Goal: Navigation & Orientation: Find specific page/section

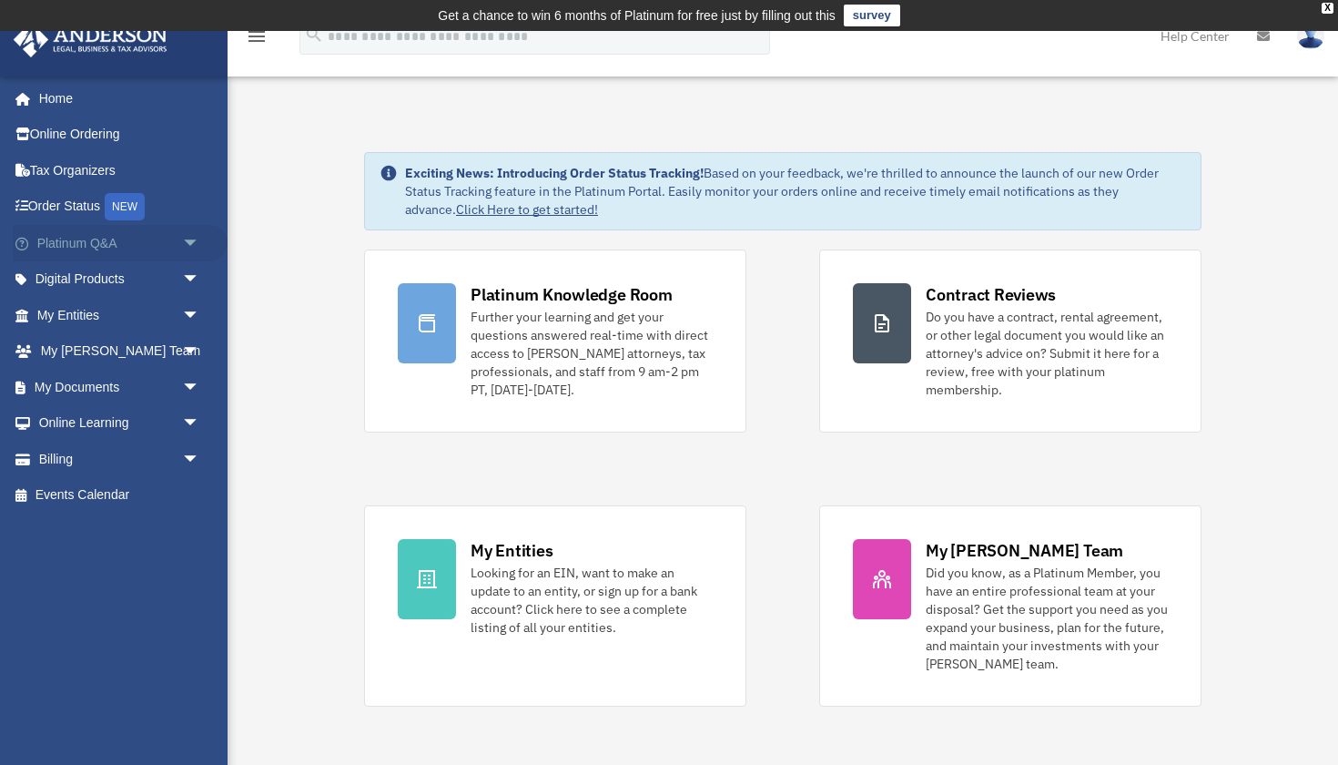
click at [189, 243] on span "arrow_drop_down" at bounding box center [200, 243] width 36 height 37
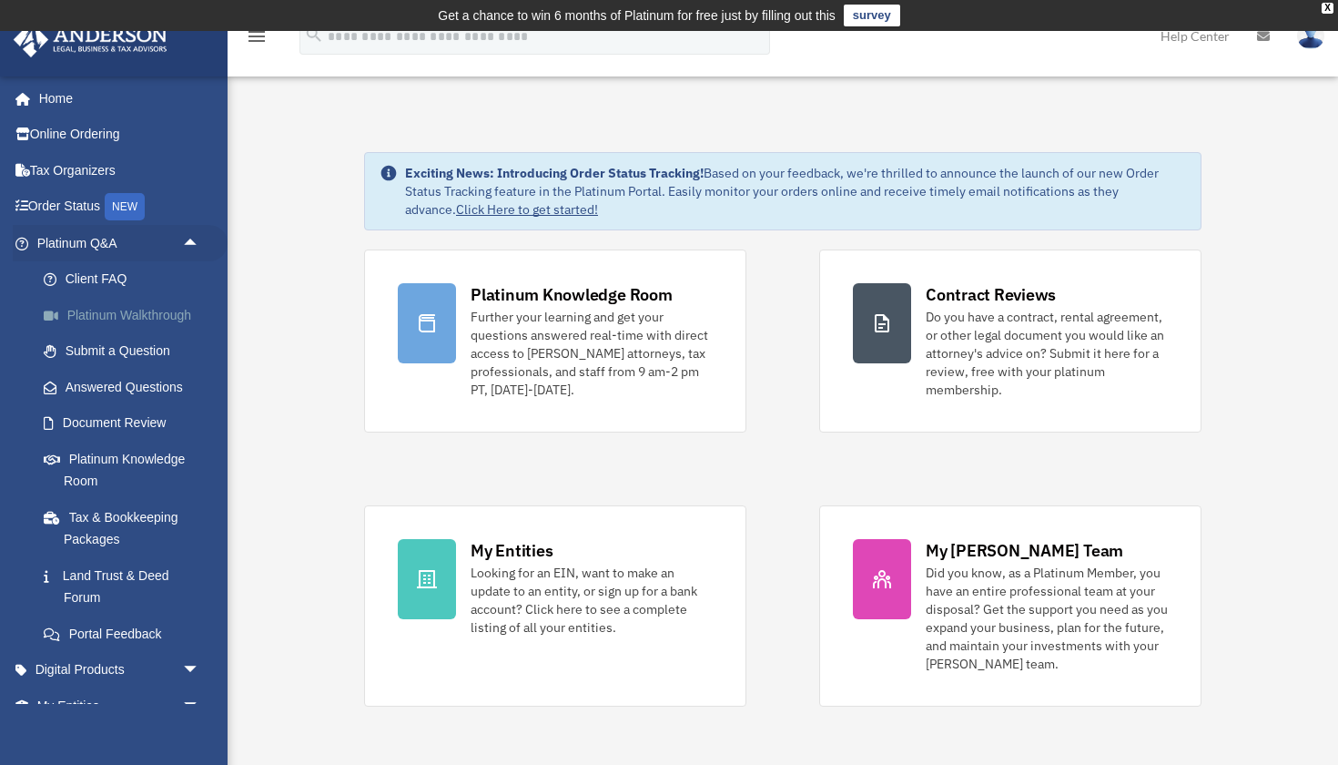
click at [169, 313] on link "Platinum Walkthrough" at bounding box center [126, 315] width 202 height 36
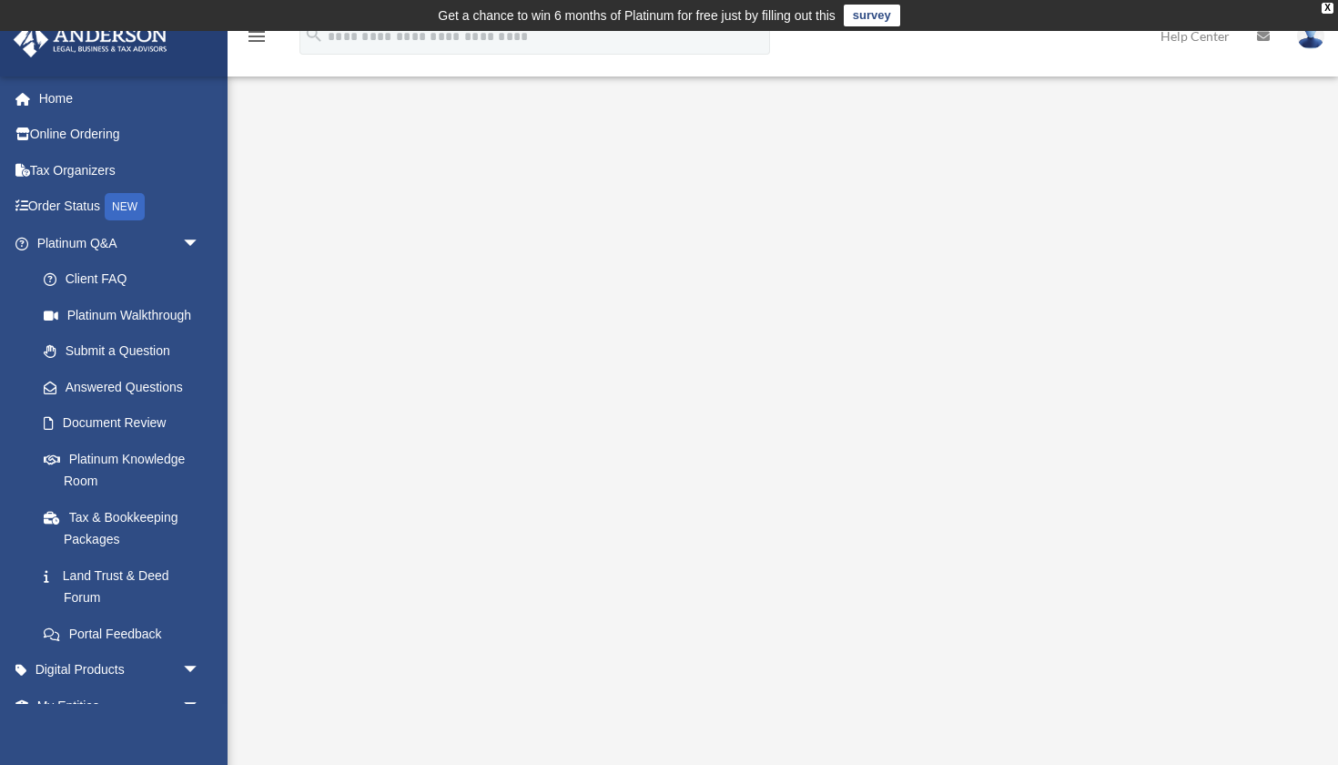
click at [690, 117] on div "Platinum Walkthrough date_range Published on Last updated January 6, 2025 July …" at bounding box center [781, 443] width 1070 height 655
click at [68, 86] on link "Home" at bounding box center [120, 98] width 215 height 36
click at [68, 93] on link "Home" at bounding box center [120, 98] width 215 height 36
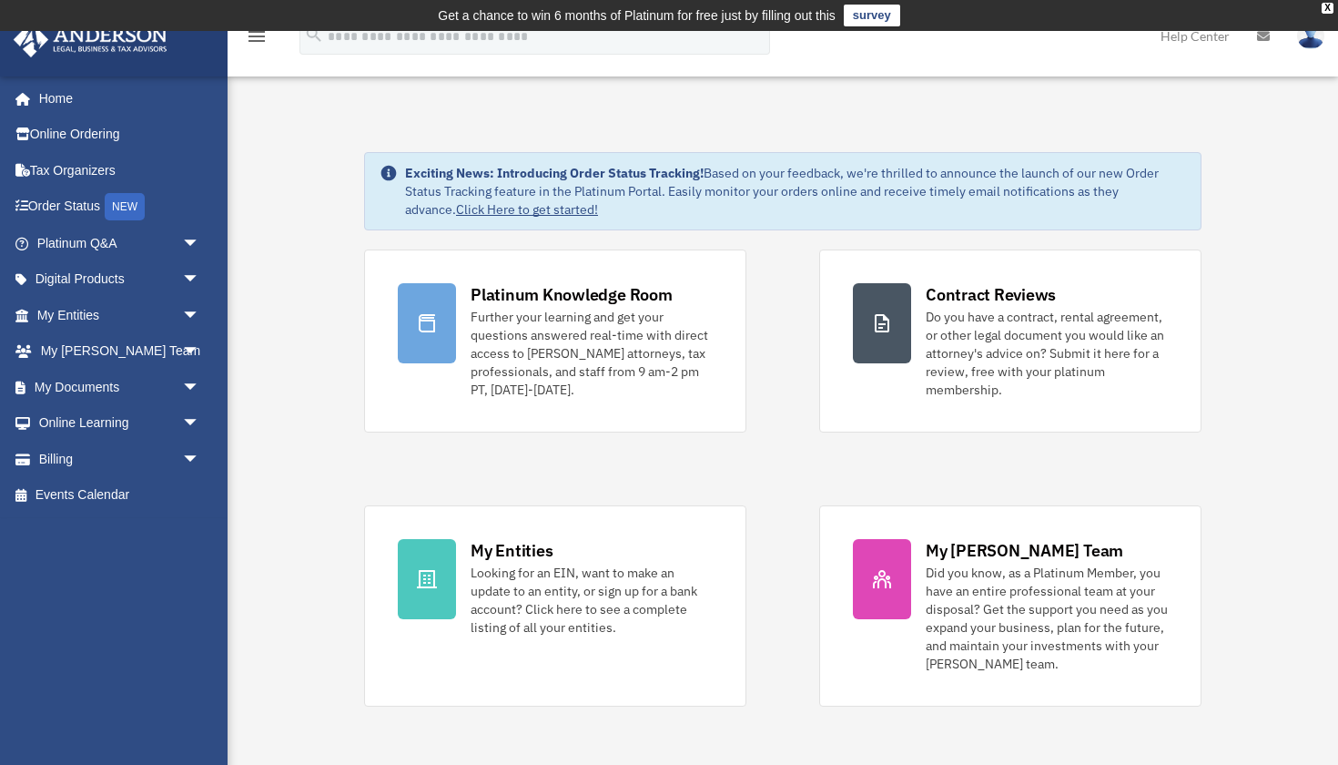
click at [1307, 42] on img at bounding box center [1310, 36] width 27 height 26
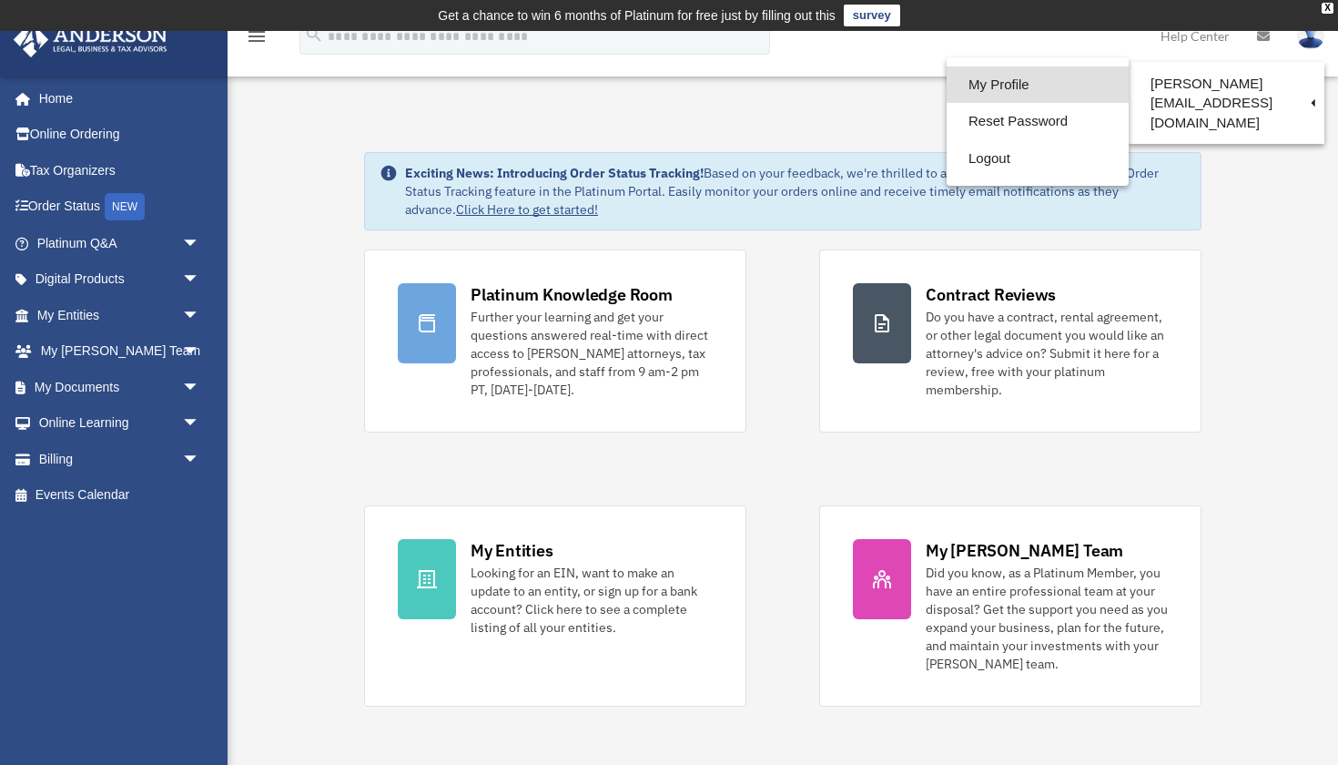
click at [1045, 82] on link "My Profile" at bounding box center [1038, 84] width 182 height 37
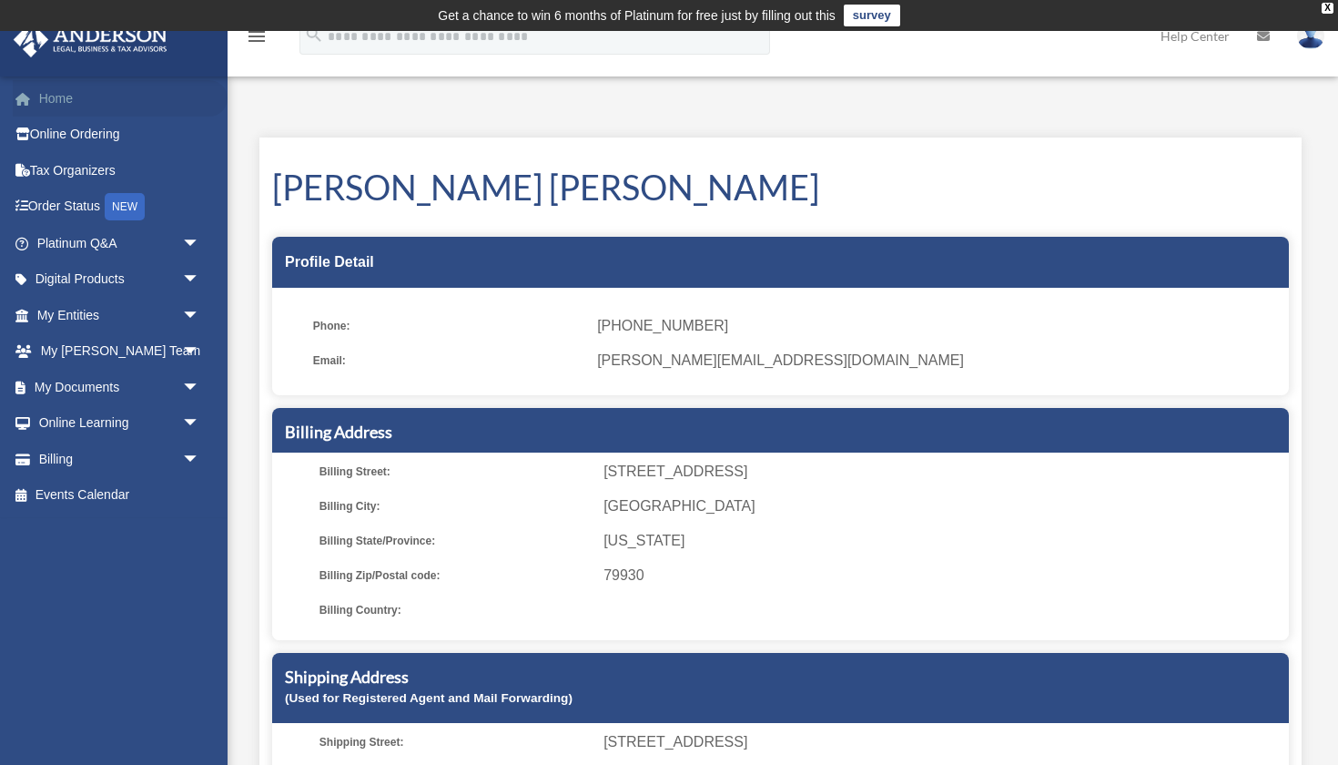
click at [86, 104] on link "Home" at bounding box center [120, 98] width 215 height 36
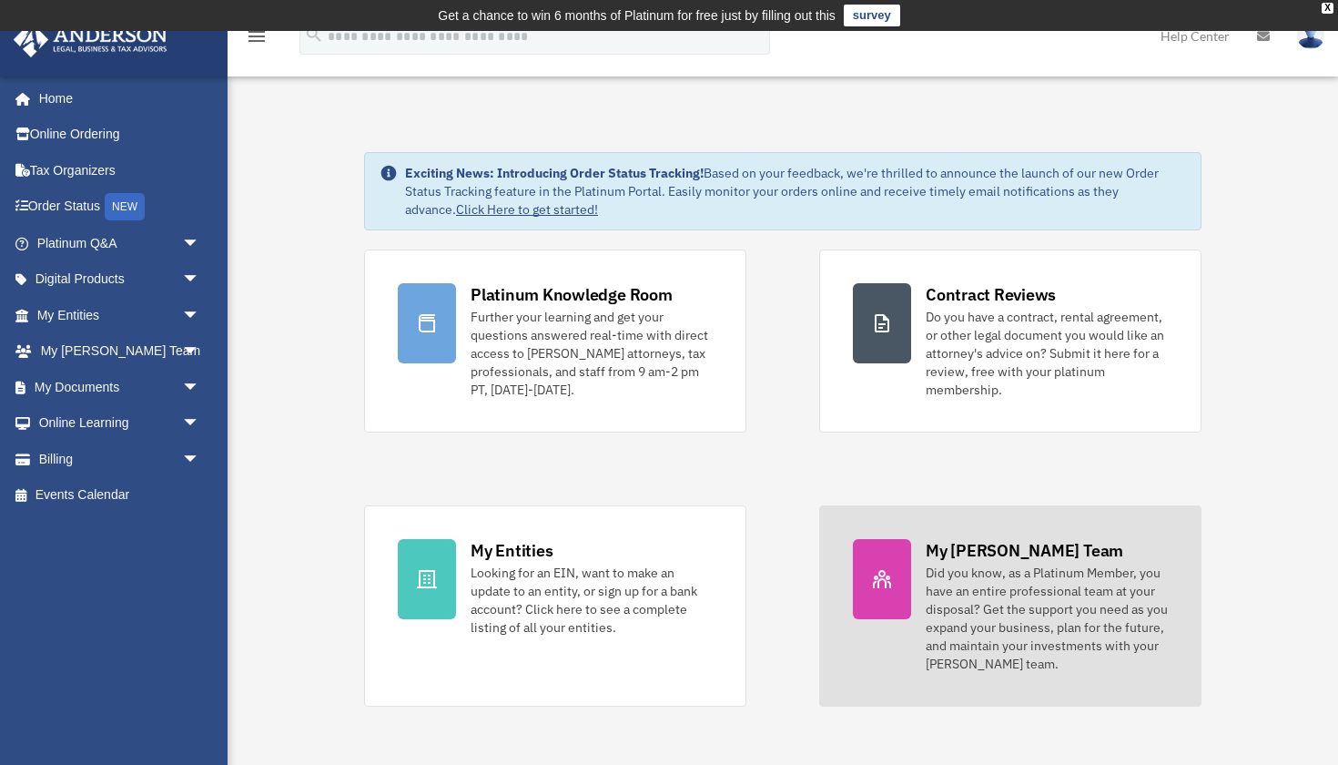
click at [1003, 576] on div "Did you know, as a Platinum Member, you have an entire professional team at you…" at bounding box center [1047, 618] width 242 height 109
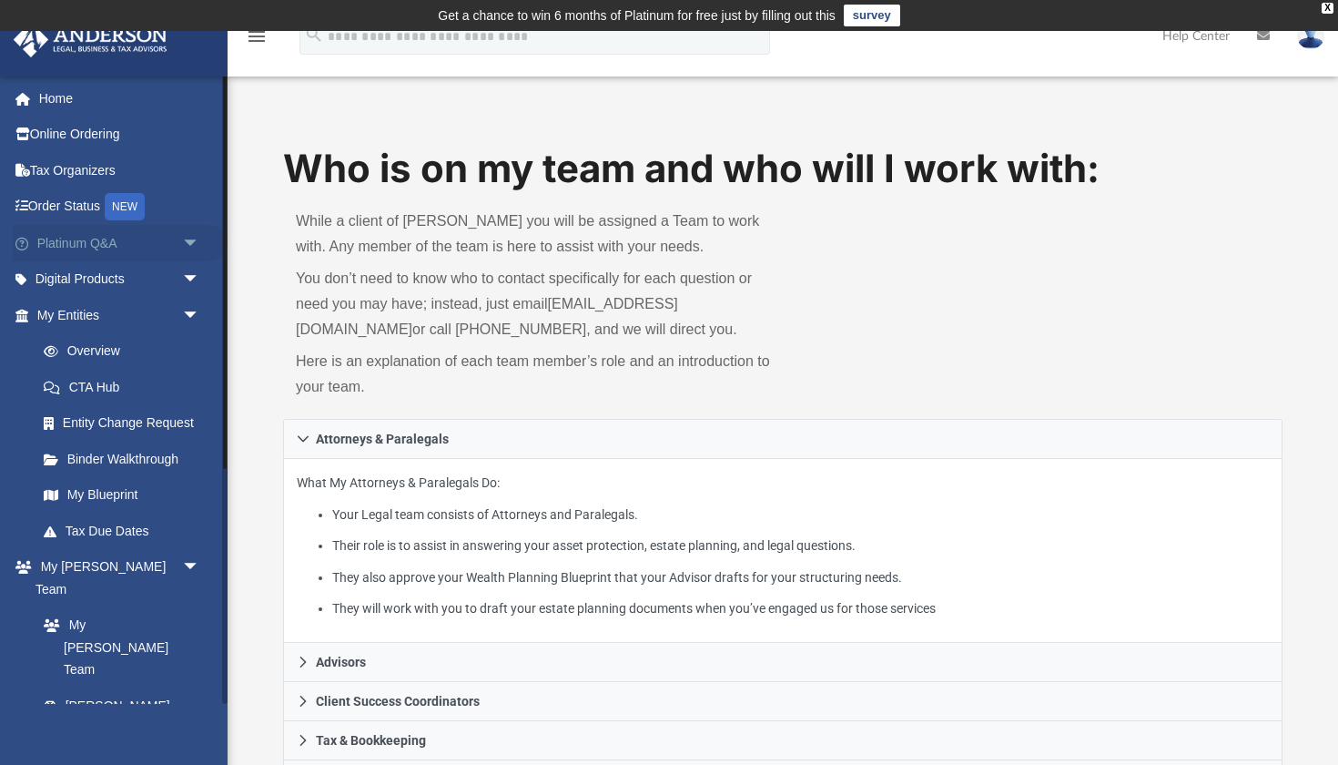
click at [106, 237] on link "Platinum Q&A arrow_drop_down" at bounding box center [120, 243] width 215 height 36
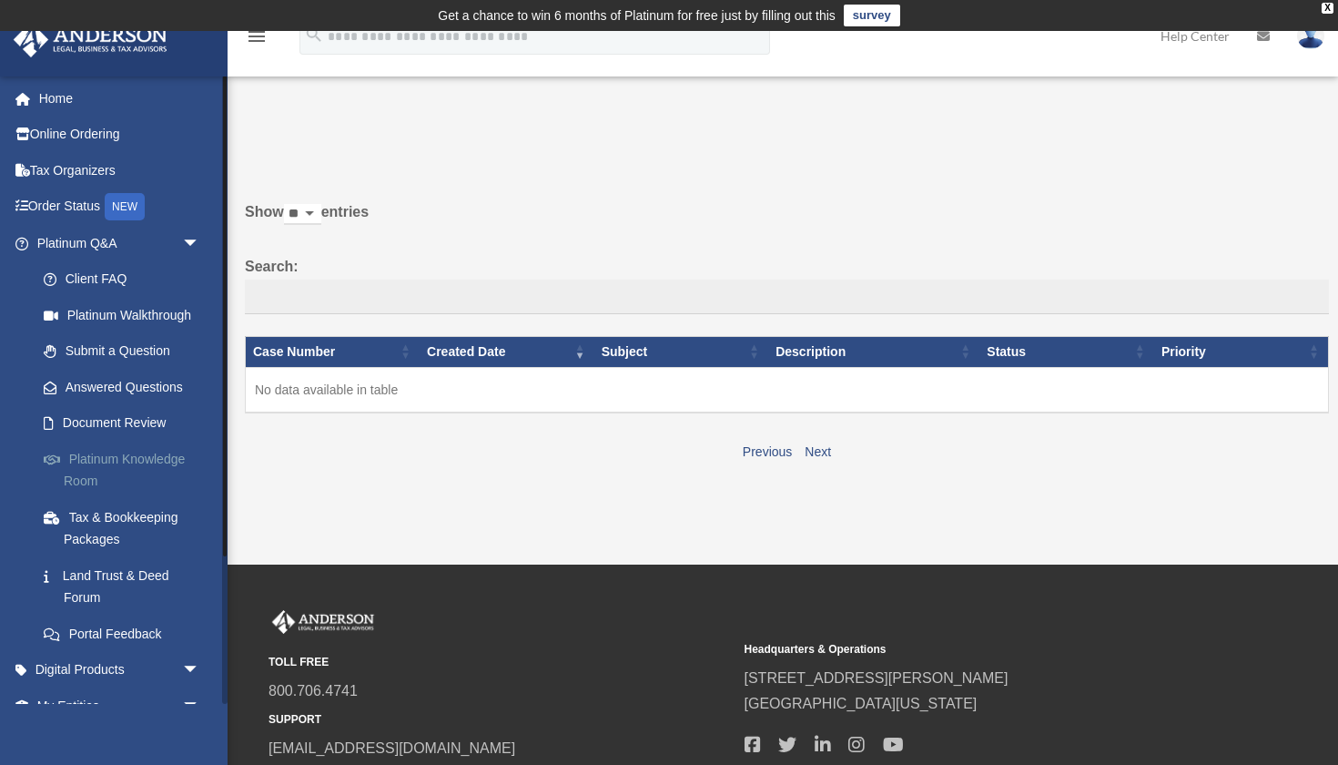
click at [129, 454] on link "Platinum Knowledge Room" at bounding box center [126, 470] width 202 height 58
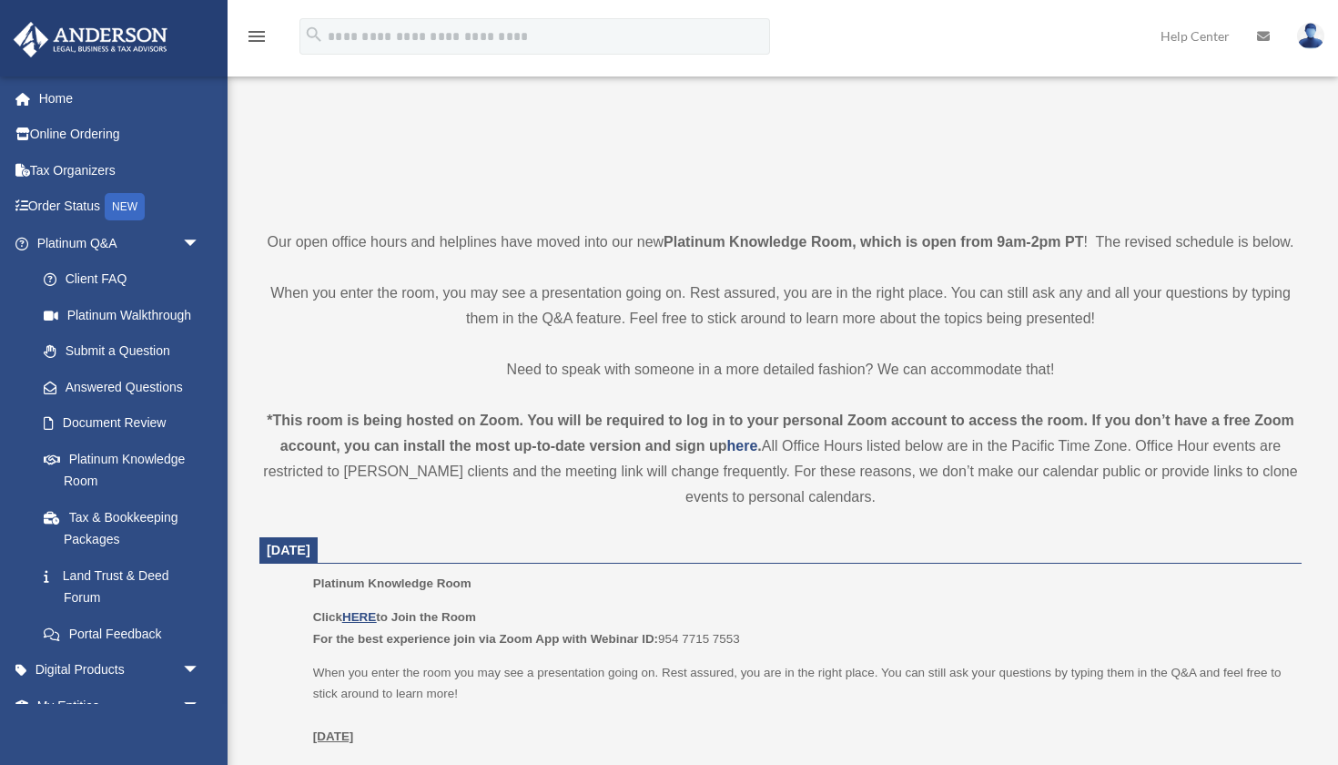
scroll to position [332, 0]
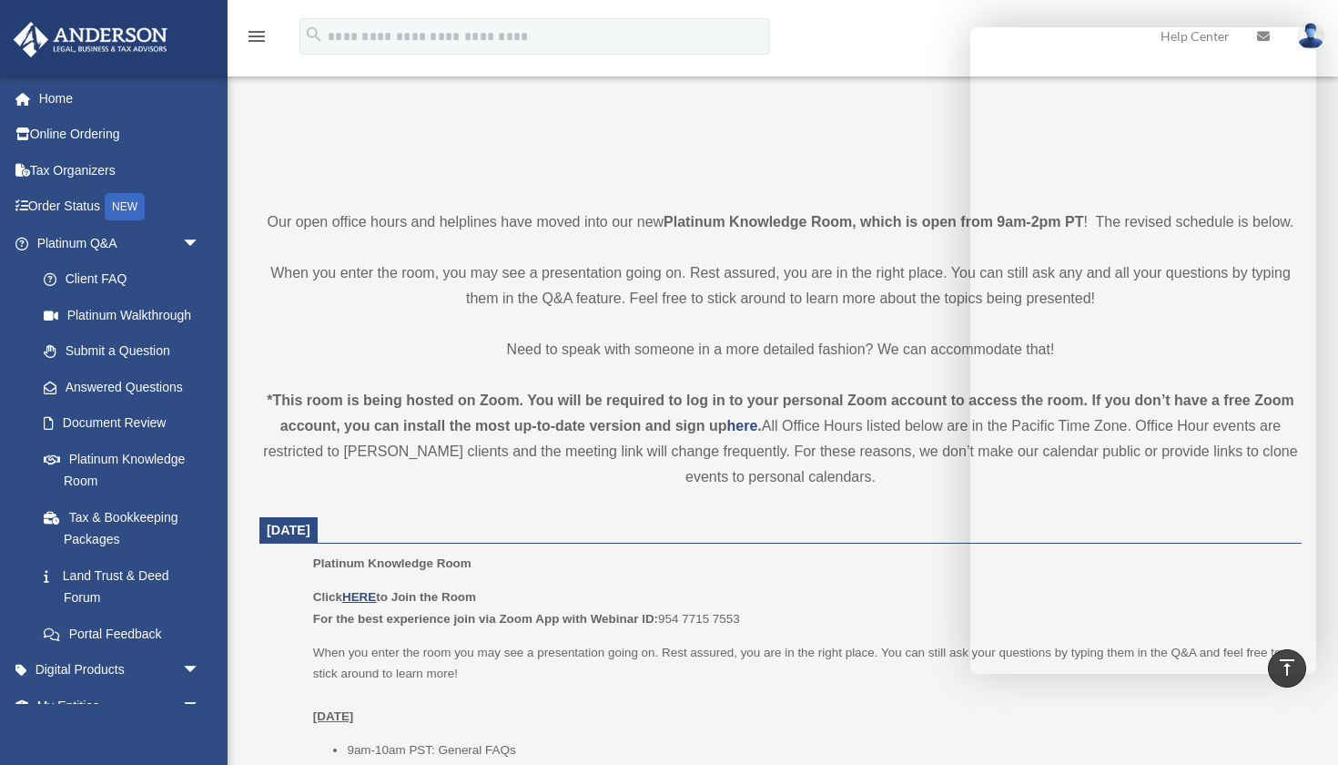
click at [862, 534] on dt "[DATE]" at bounding box center [780, 530] width 1042 height 27
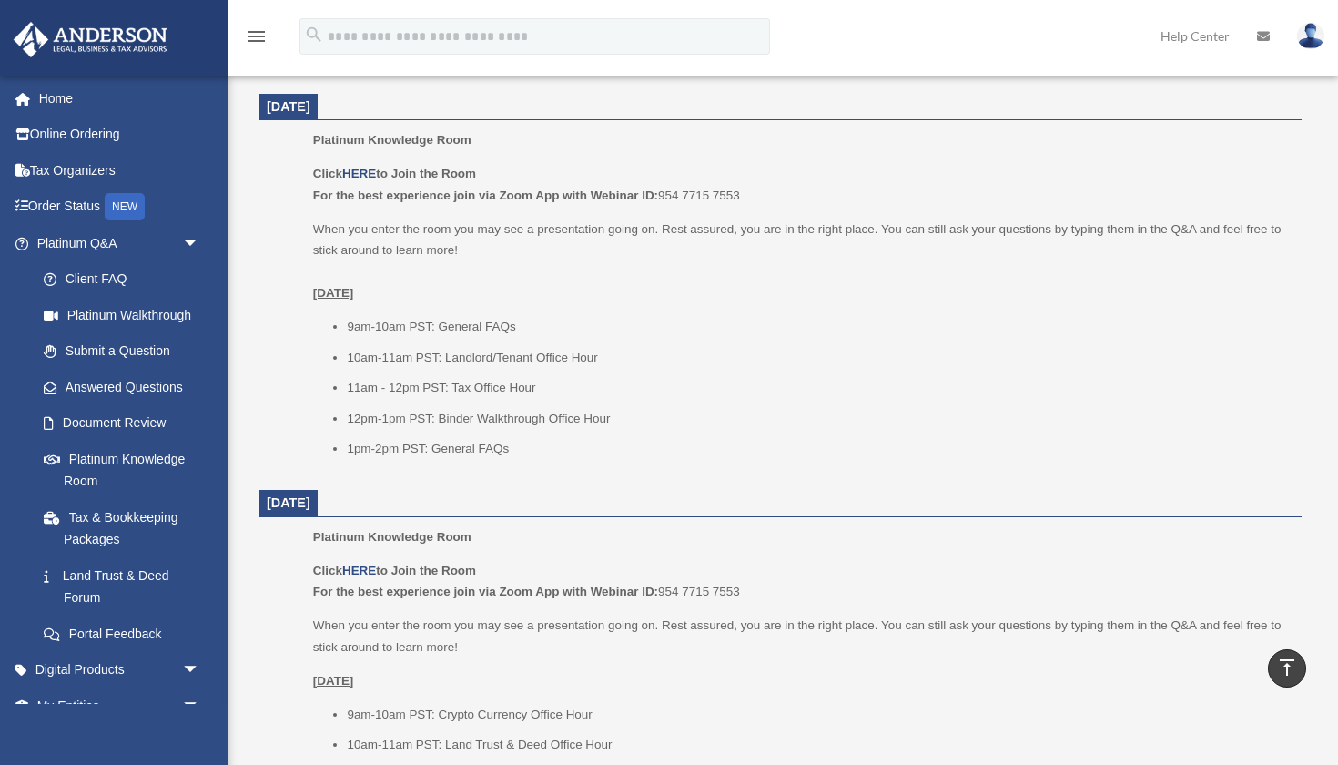
scroll to position [753, 0]
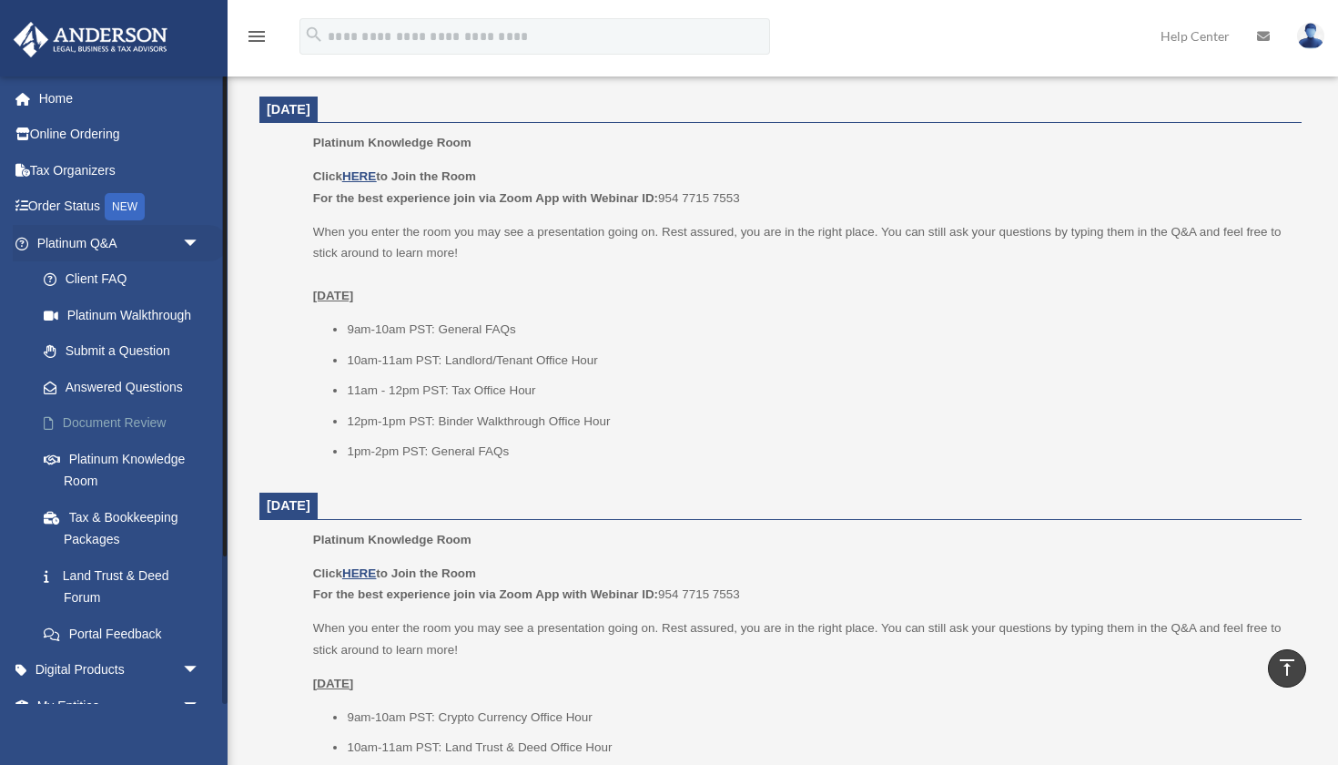
click at [171, 423] on link "Document Review" at bounding box center [126, 423] width 202 height 36
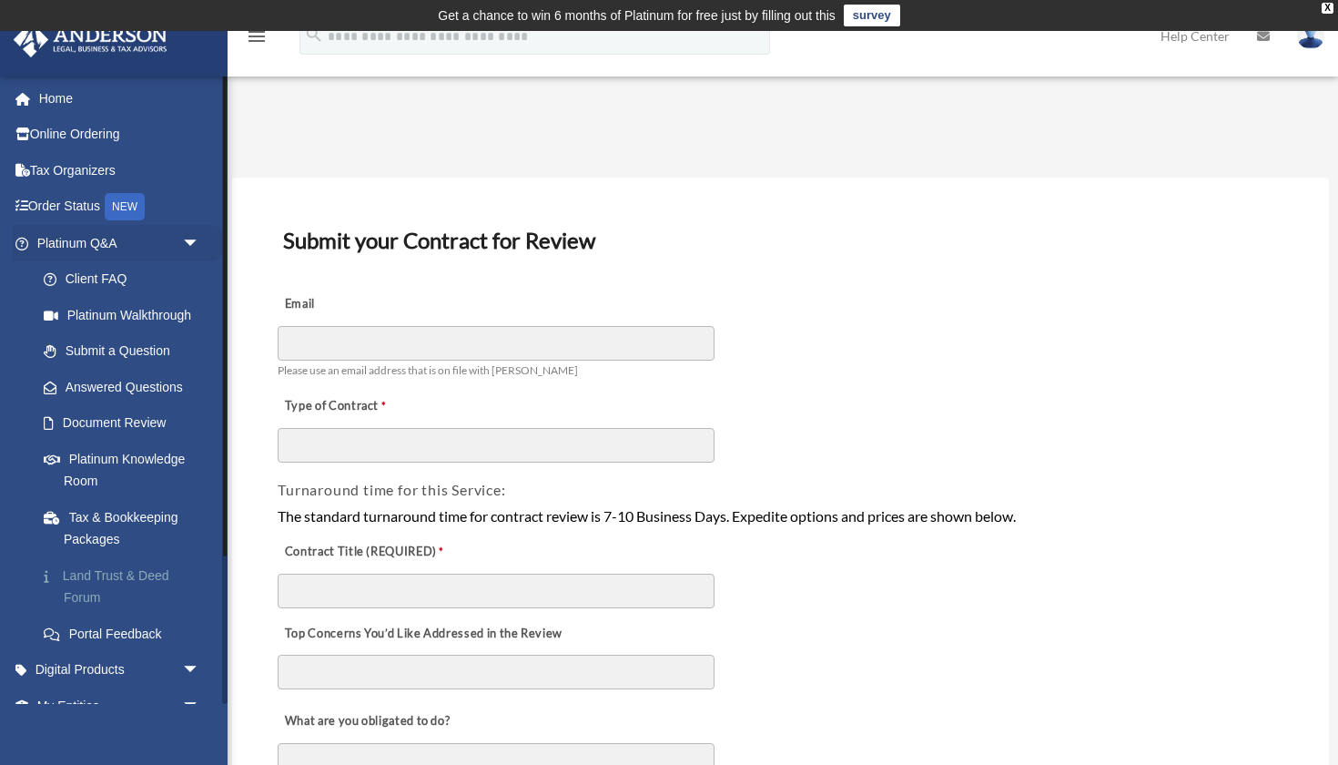
click at [158, 569] on link "Land Trust & Deed Forum" at bounding box center [126, 586] width 202 height 58
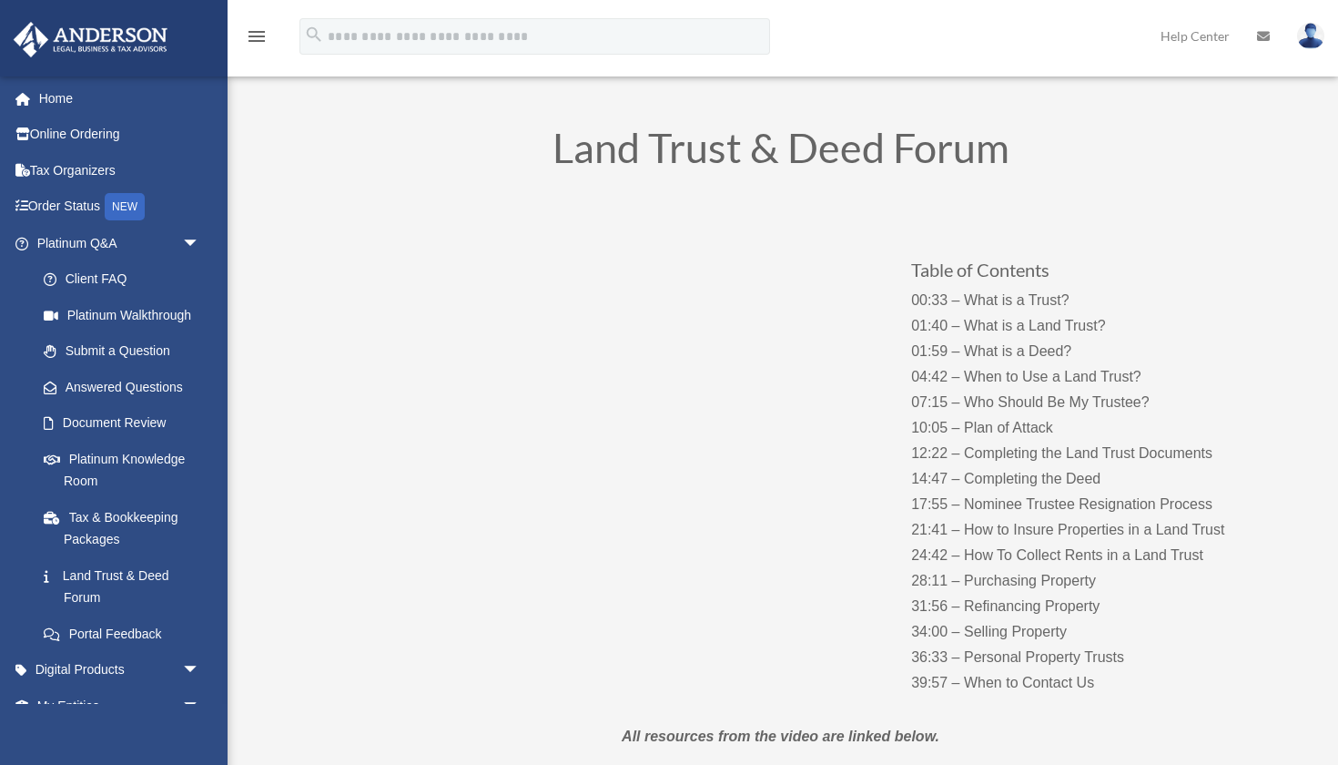
scroll to position [76, 0]
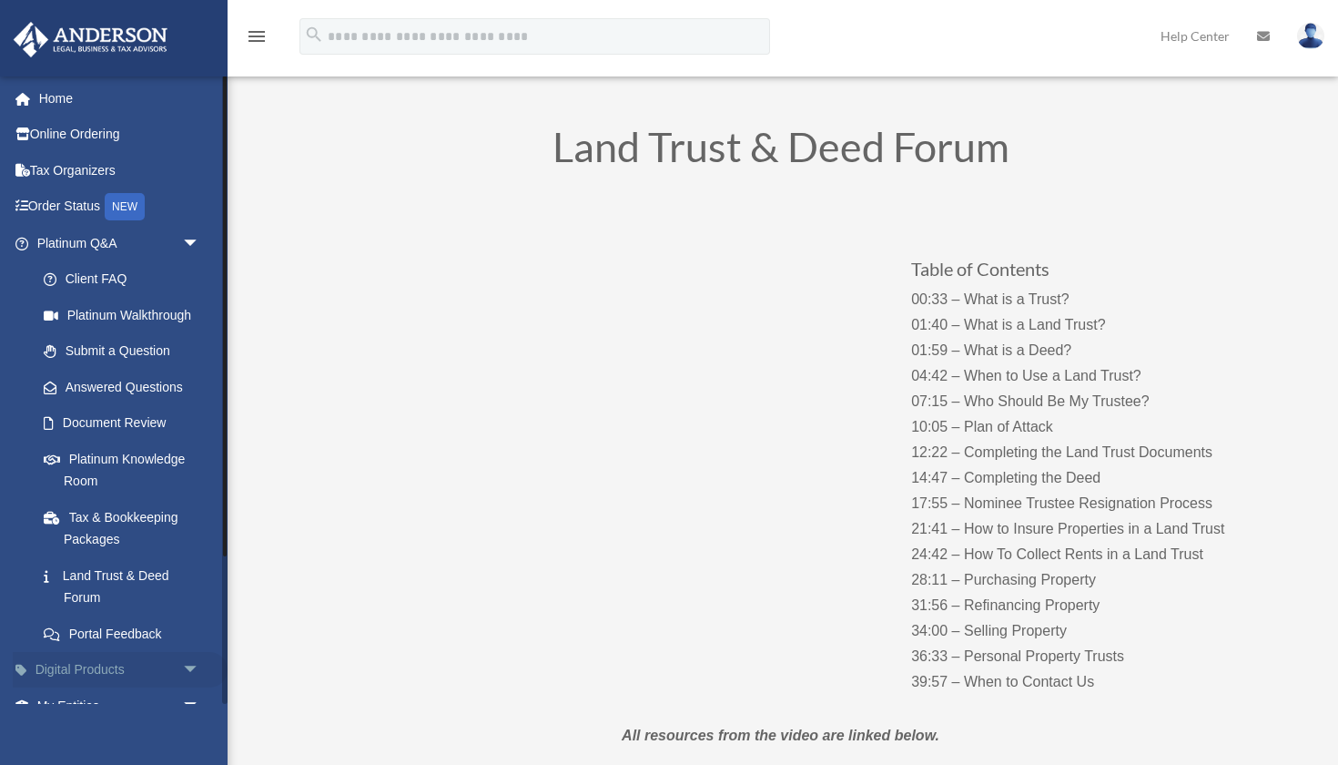
click at [191, 664] on span "arrow_drop_down" at bounding box center [200, 670] width 36 height 37
click at [191, 233] on span "arrow_drop_down" at bounding box center [200, 243] width 36 height 37
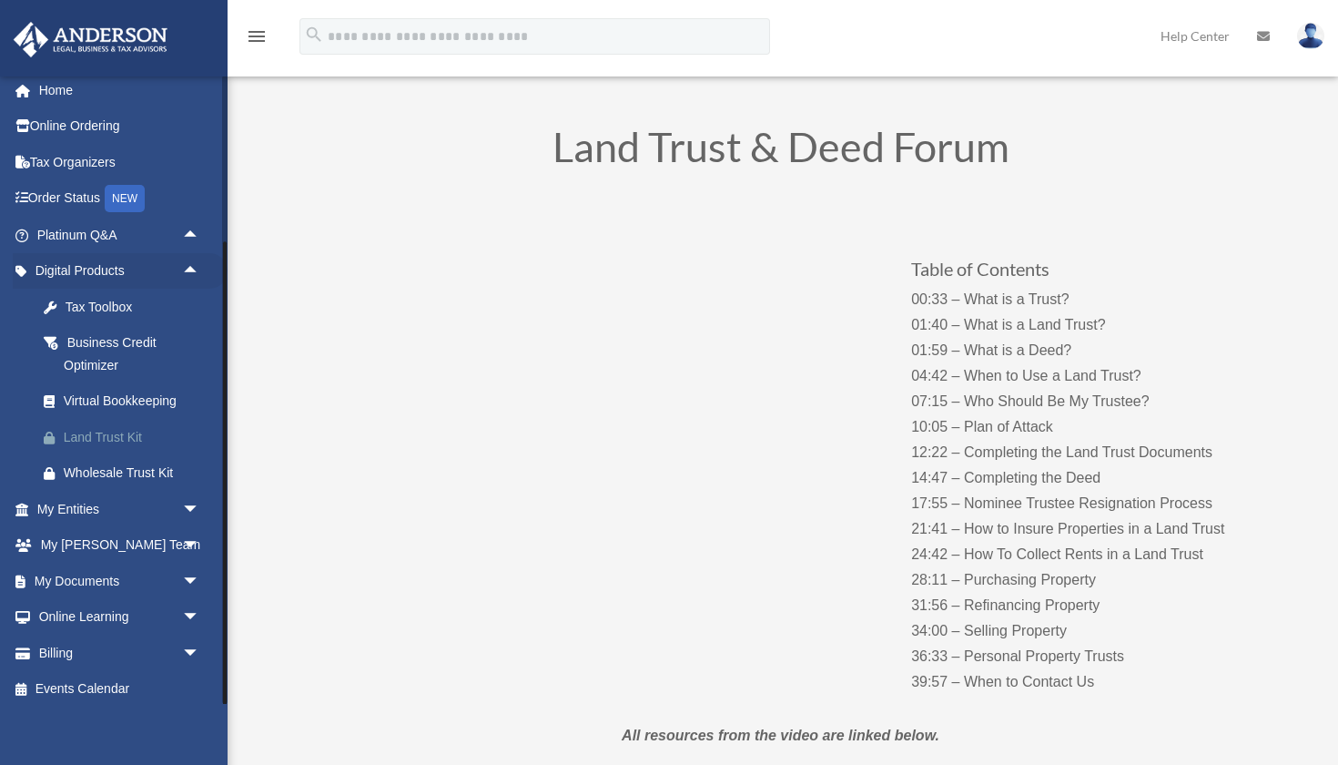
scroll to position [7, 0]
click at [124, 391] on div "Virtual Bookkeeping" at bounding box center [134, 402] width 141 height 23
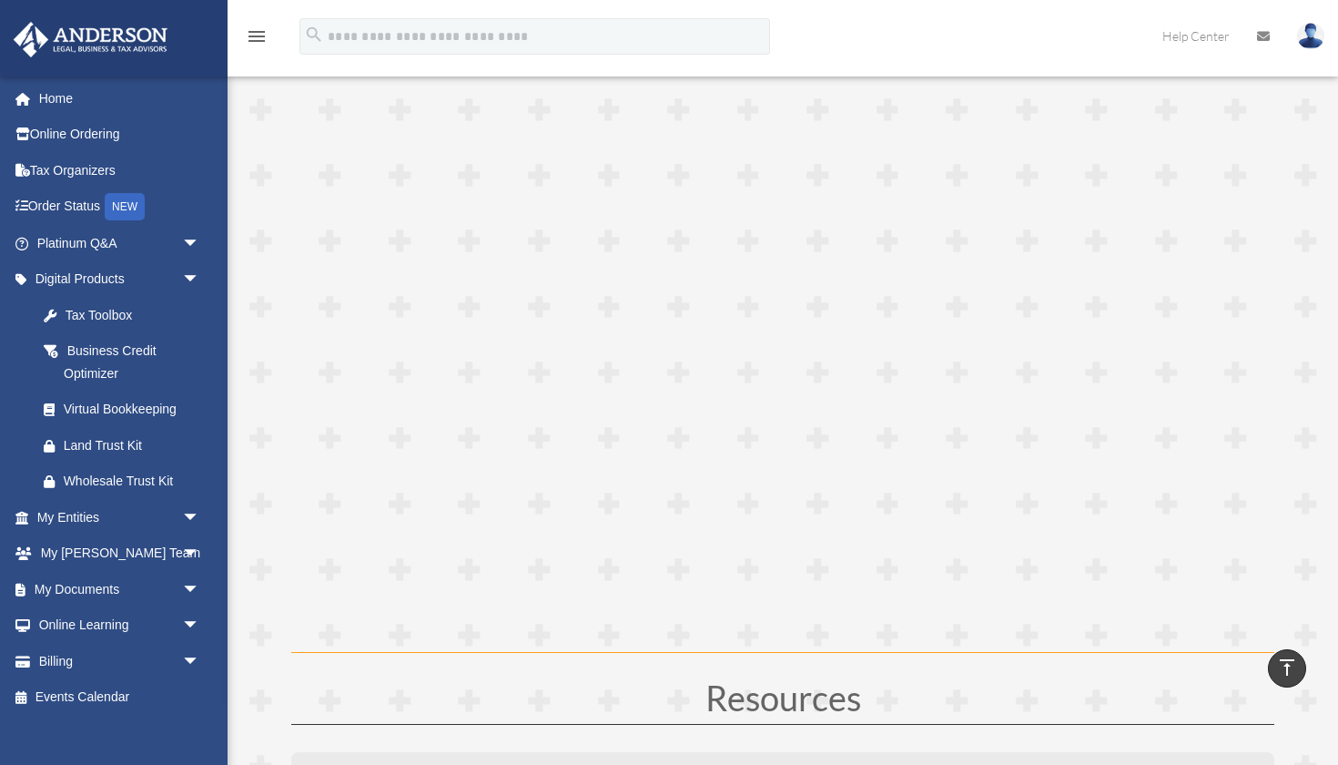
scroll to position [4859, 0]
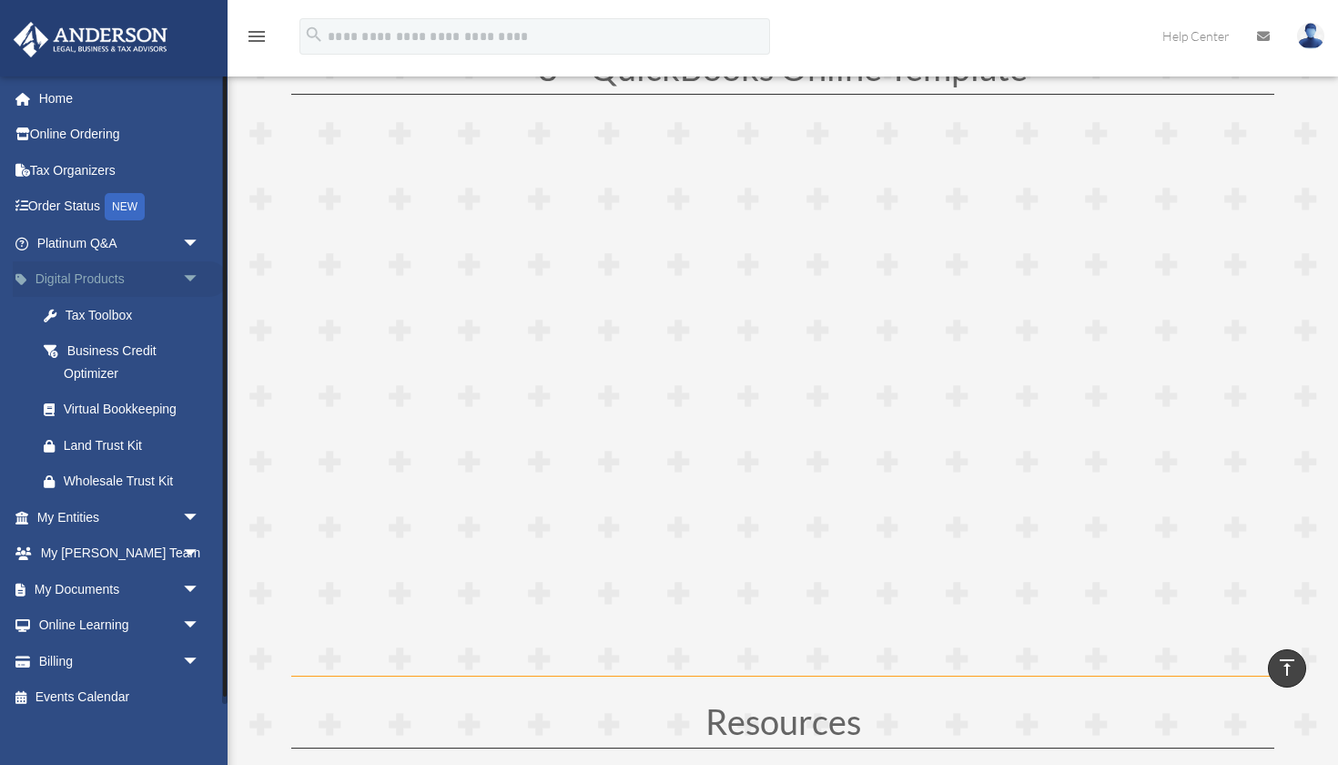
click at [188, 273] on span "arrow_drop_down" at bounding box center [200, 279] width 36 height 37
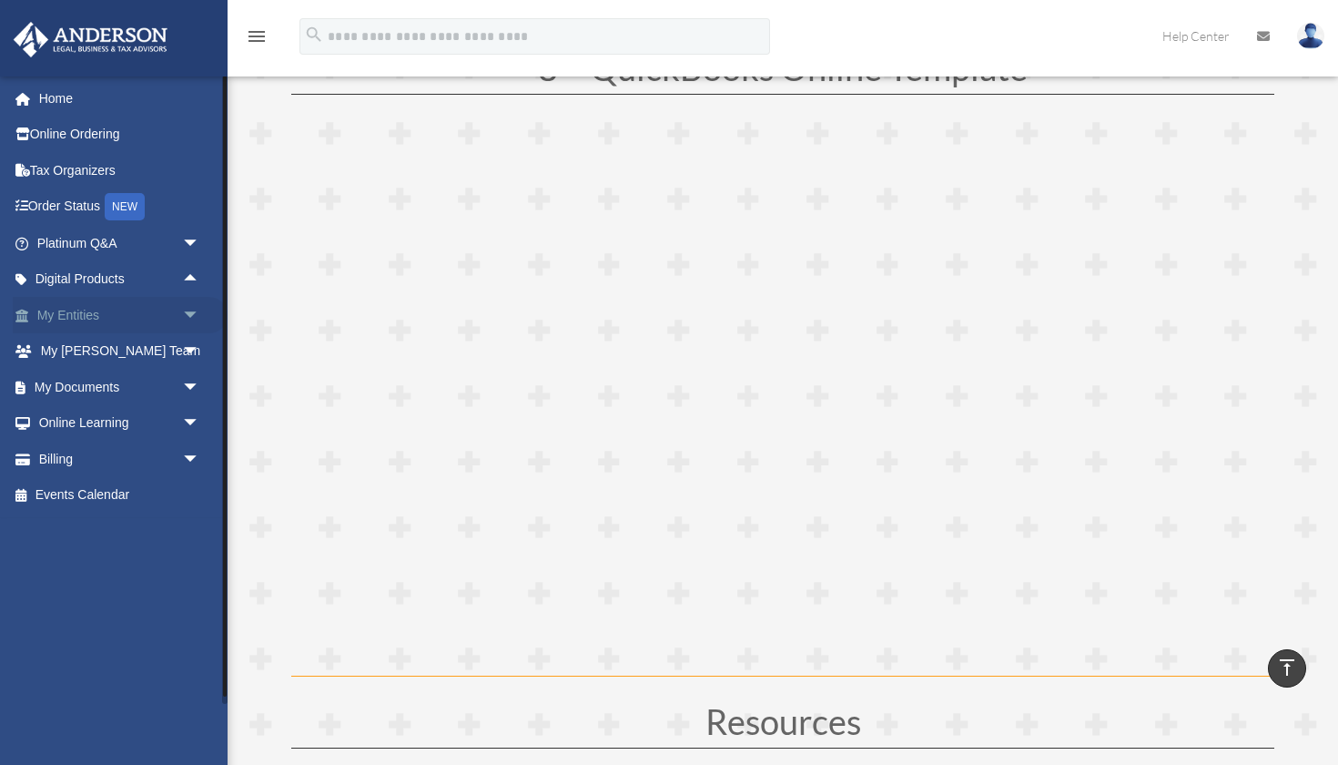
click at [188, 313] on span "arrow_drop_down" at bounding box center [200, 315] width 36 height 37
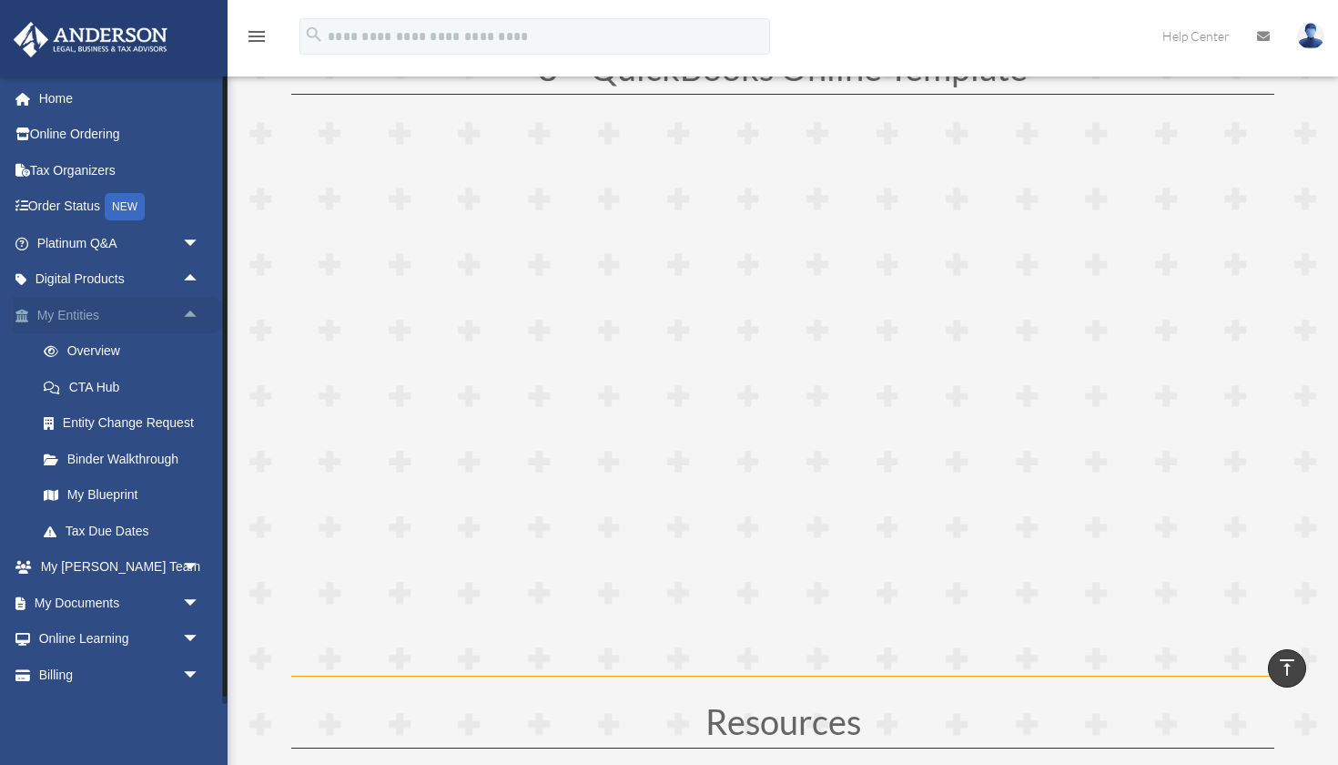
click at [188, 313] on span "arrow_drop_up" at bounding box center [200, 315] width 36 height 37
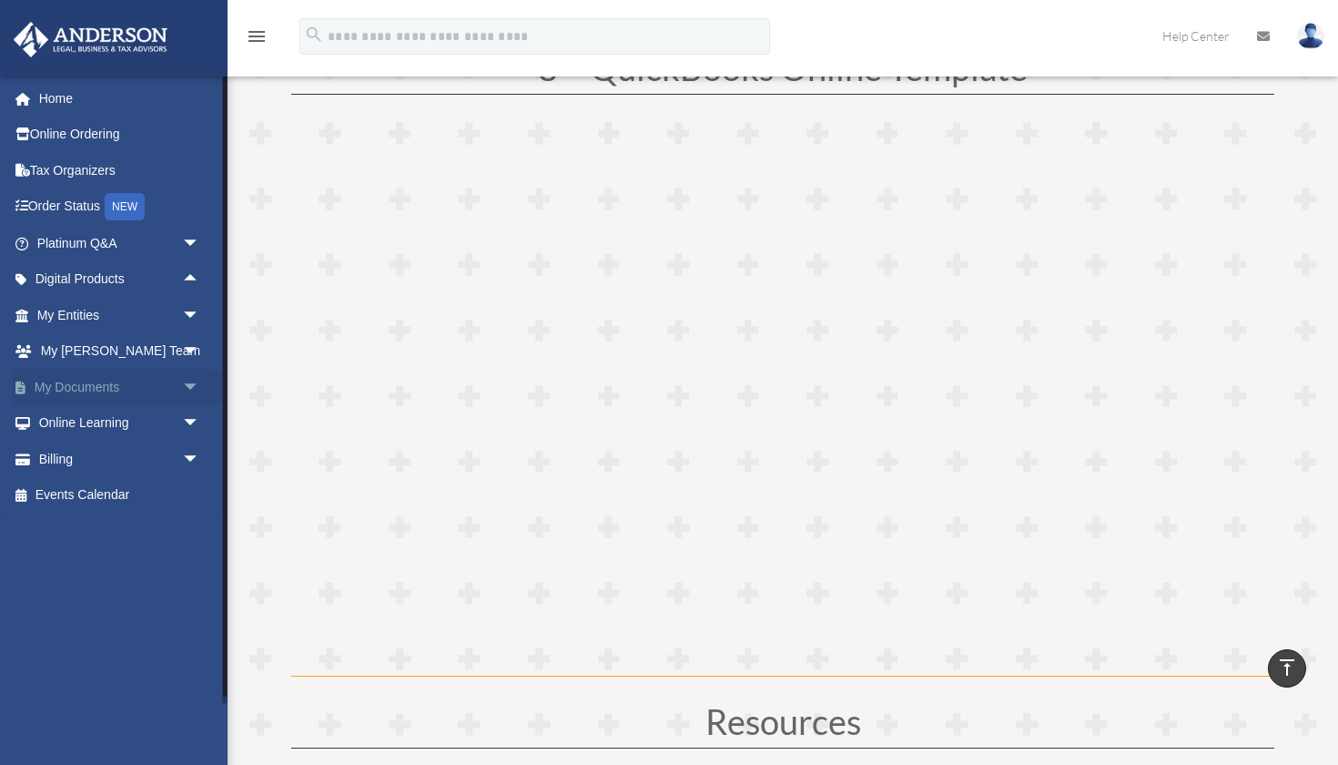
click at [187, 385] on span "arrow_drop_down" at bounding box center [200, 387] width 36 height 37
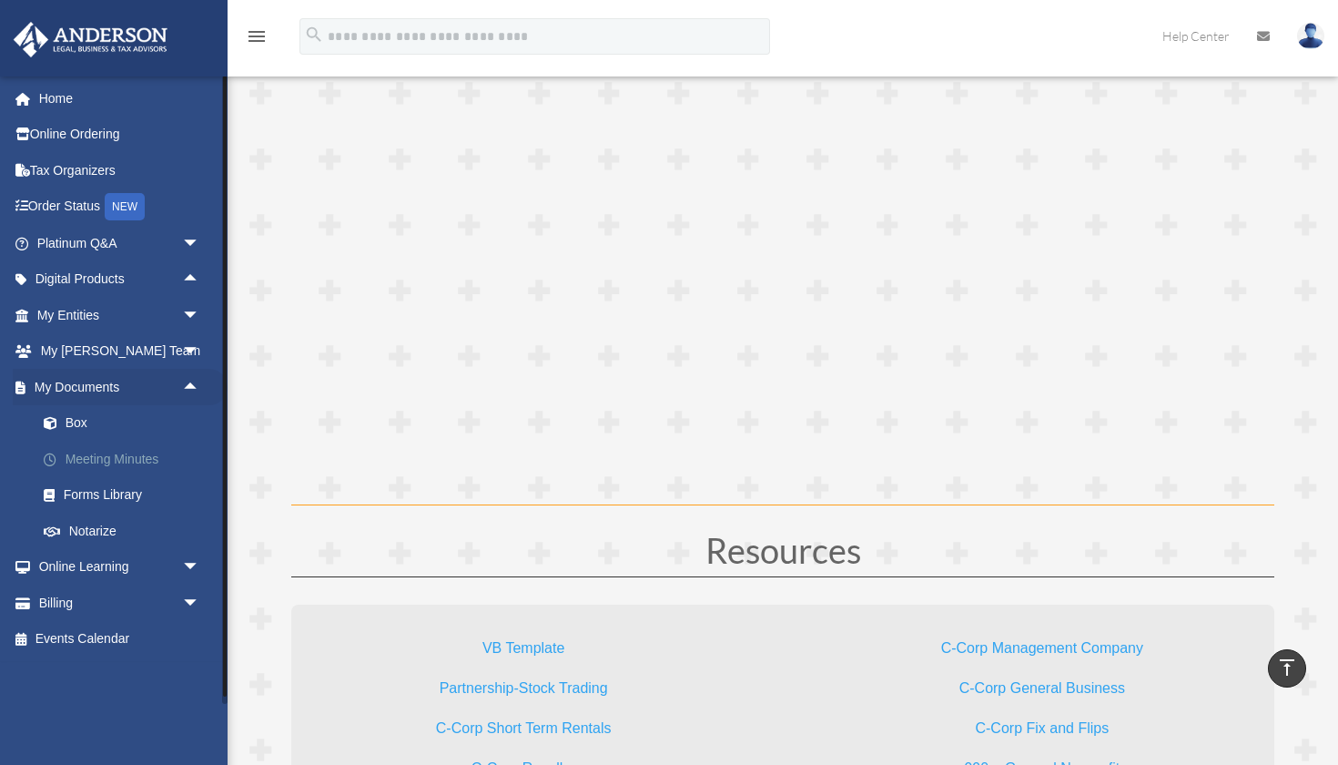
scroll to position [5031, 0]
click at [102, 493] on link "Forms Library" at bounding box center [126, 495] width 202 height 36
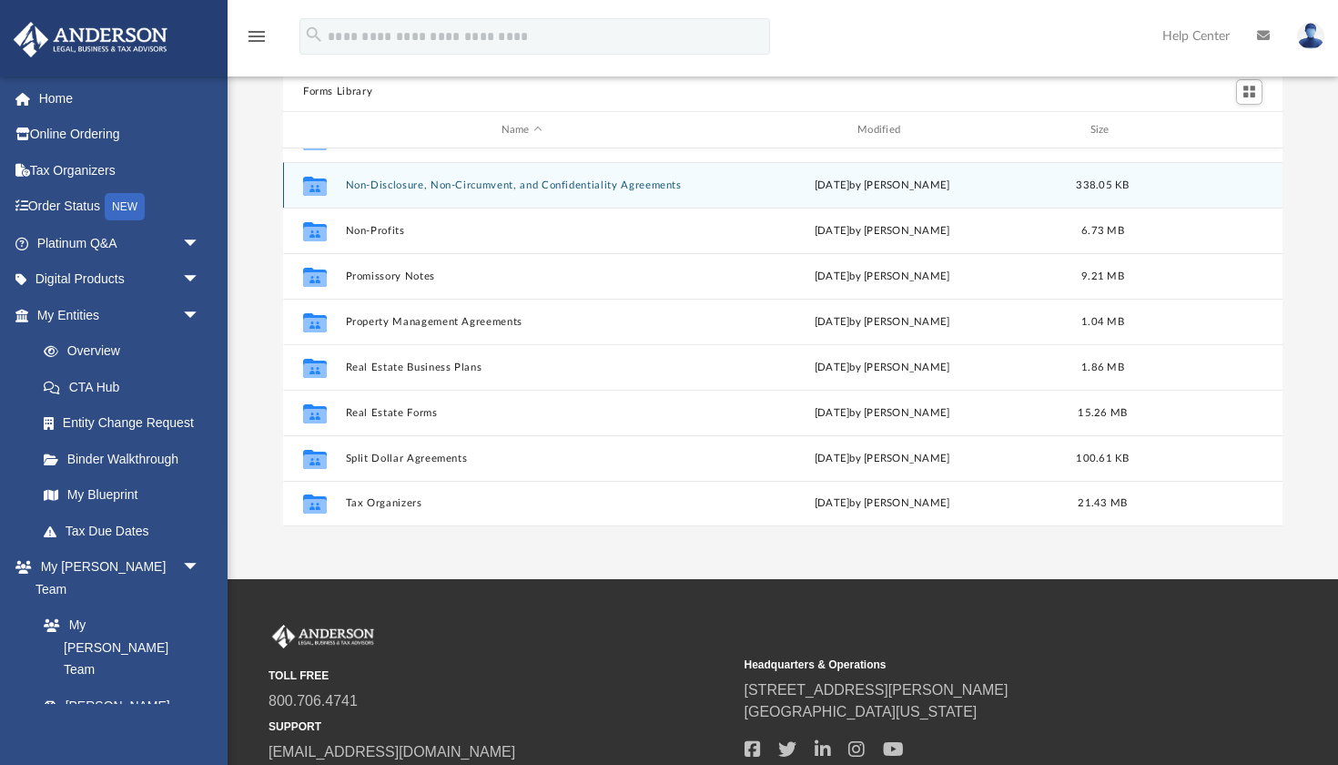
scroll to position [135, 0]
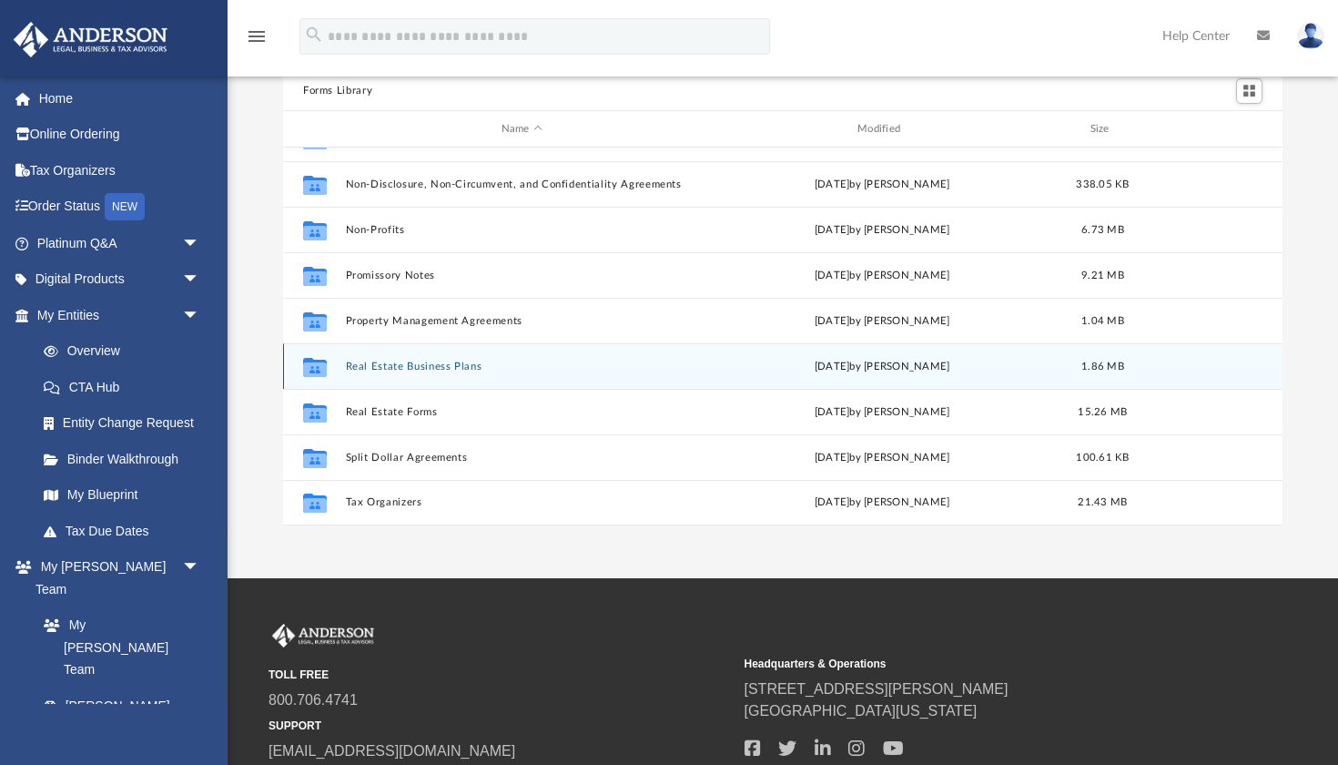
click at [422, 365] on button "Real Estate Business Plans" at bounding box center [522, 367] width 352 height 12
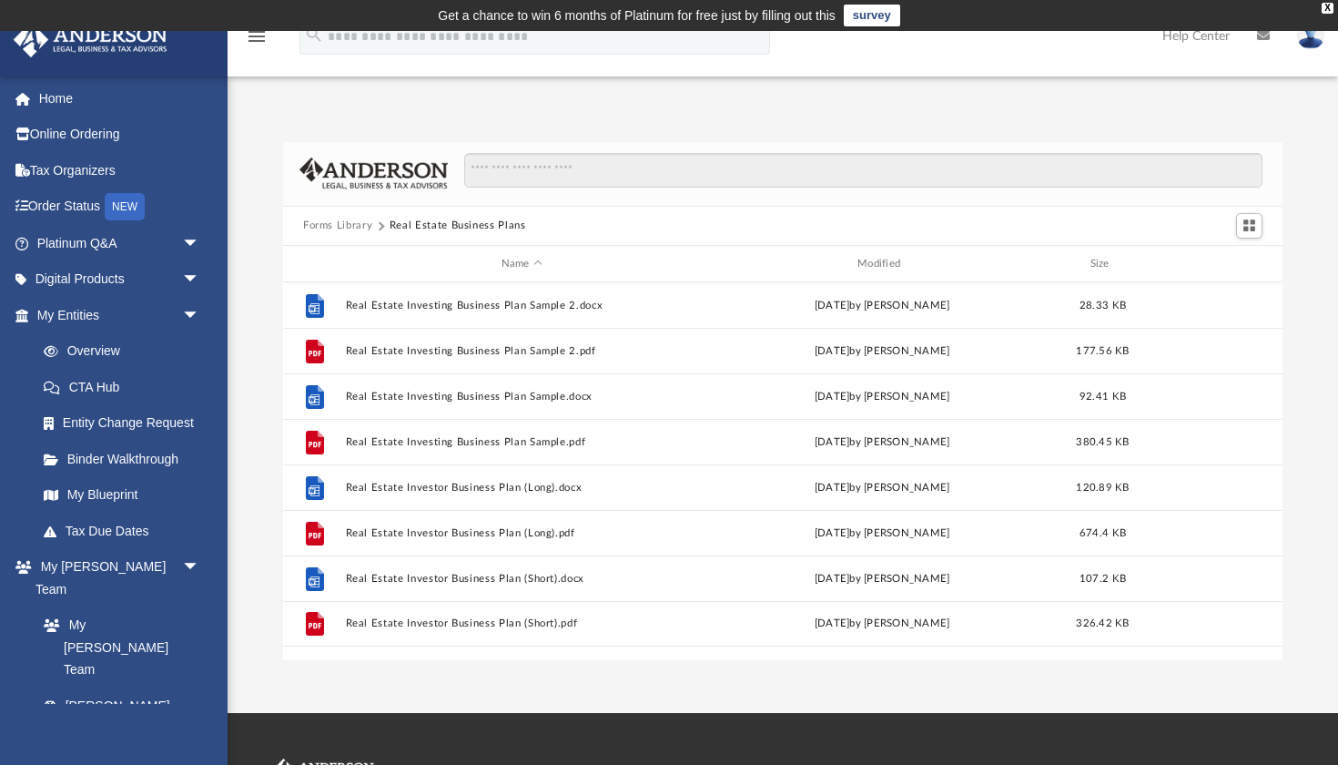
scroll to position [0, 0]
click at [188, 314] on span "arrow_drop_down" at bounding box center [200, 315] width 36 height 37
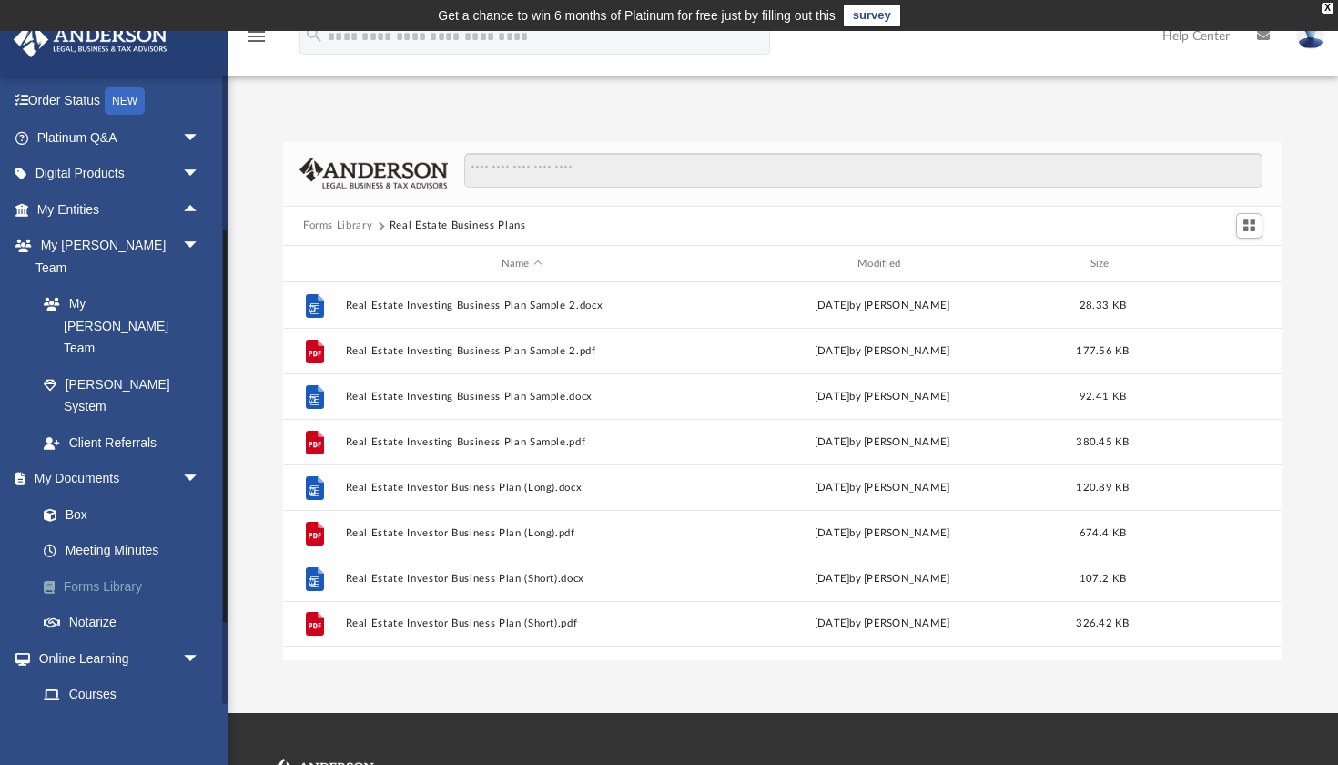
scroll to position [100, 0]
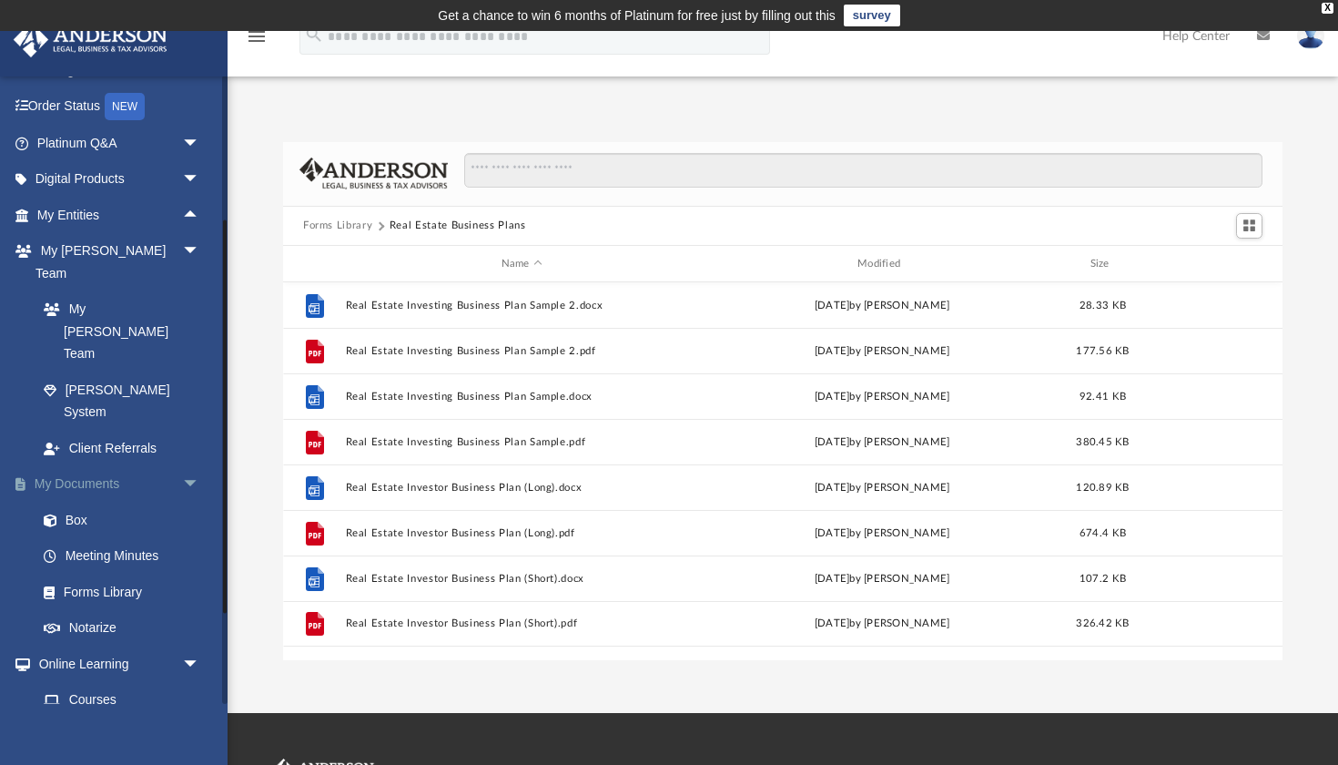
click at [197, 466] on span "arrow_drop_down" at bounding box center [200, 484] width 36 height 37
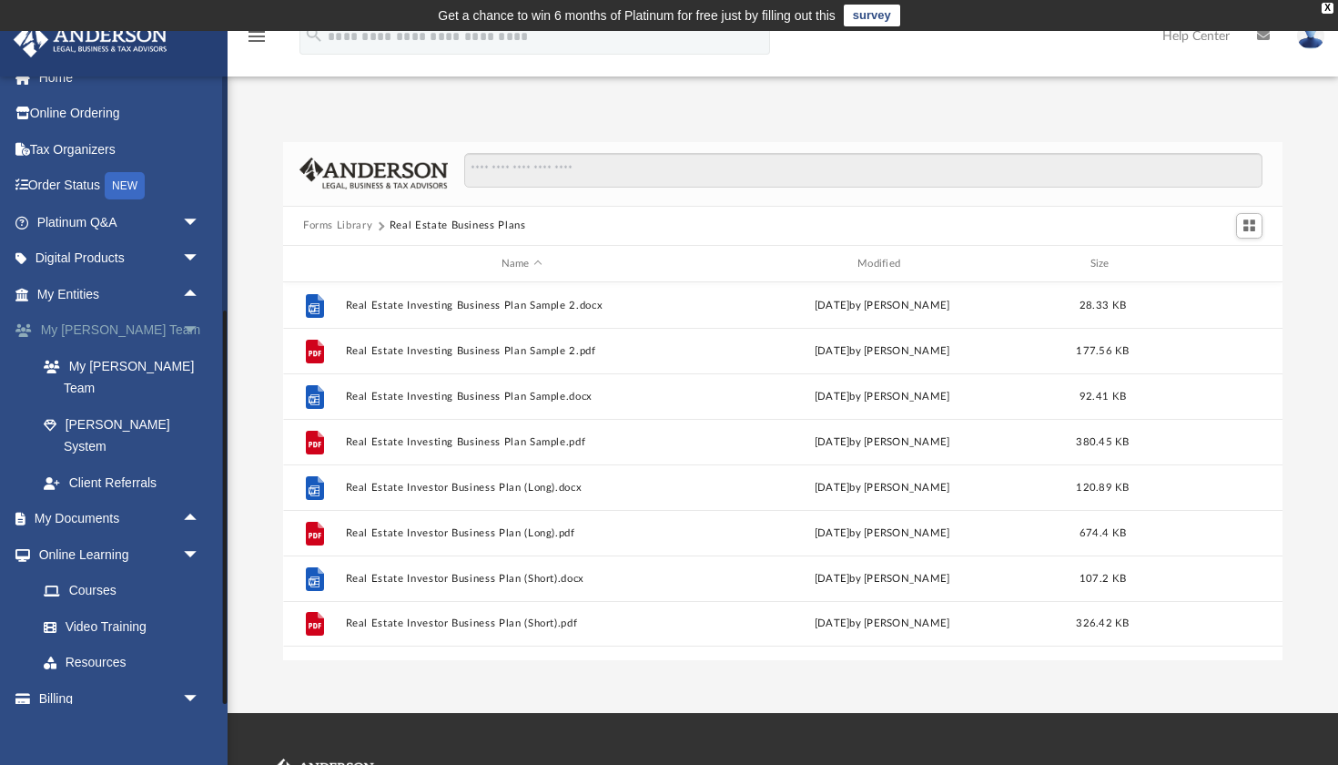
click at [191, 329] on span "arrow_drop_down" at bounding box center [200, 330] width 36 height 37
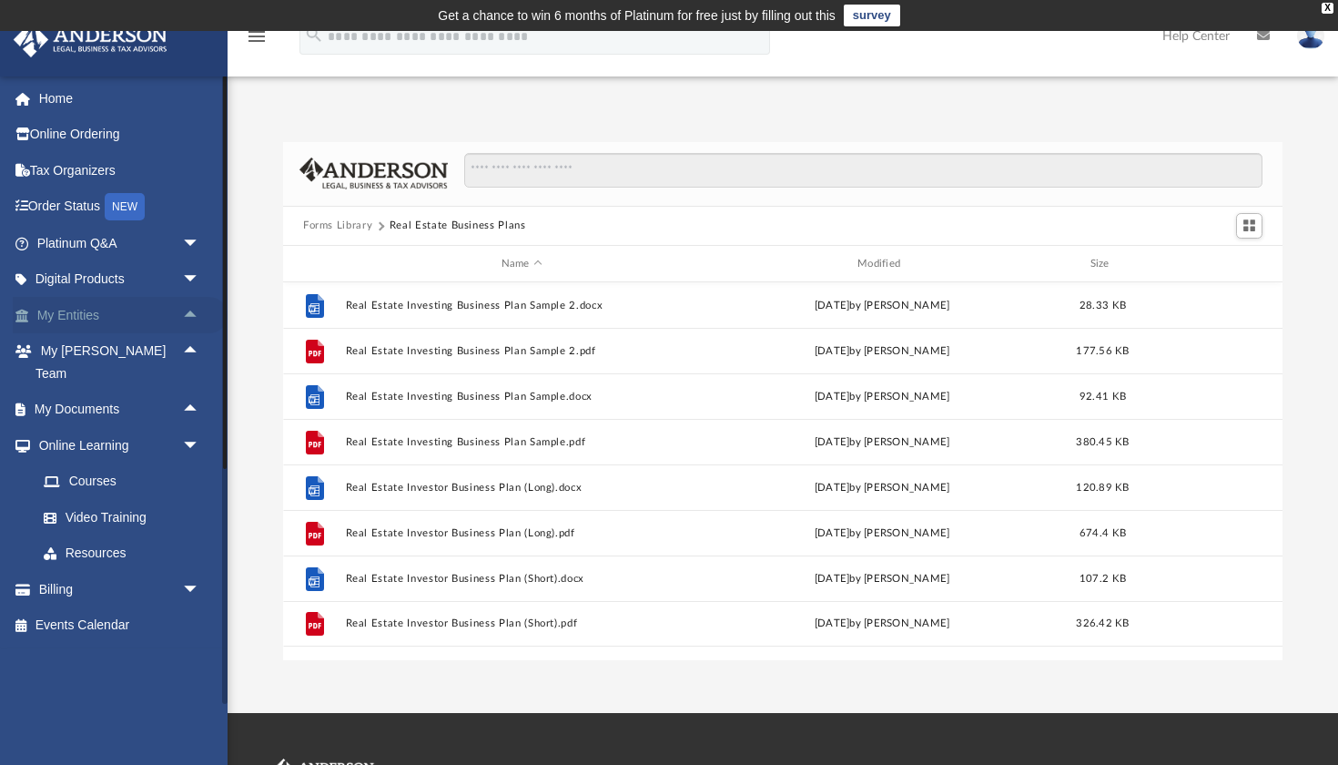
click at [191, 308] on span "arrow_drop_up" at bounding box center [200, 315] width 36 height 37
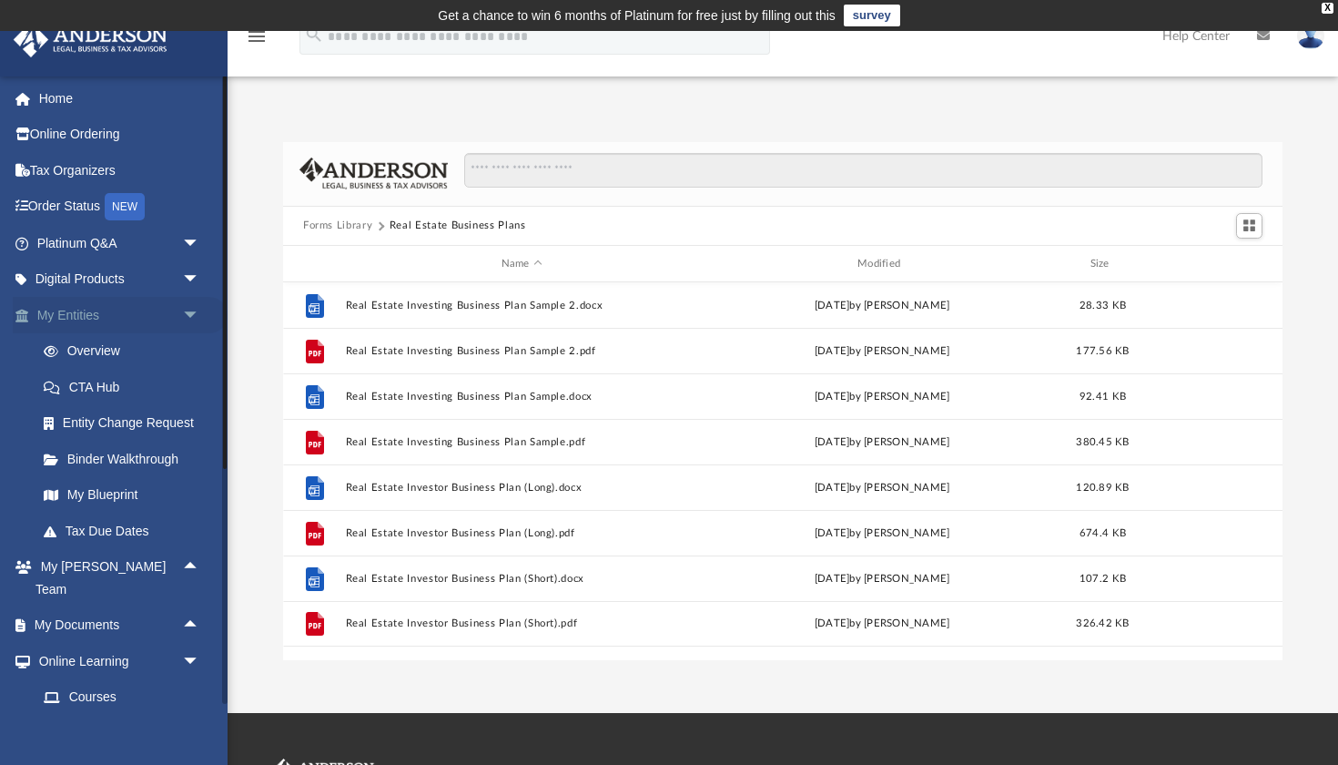
click at [191, 308] on span "arrow_drop_down" at bounding box center [200, 315] width 36 height 37
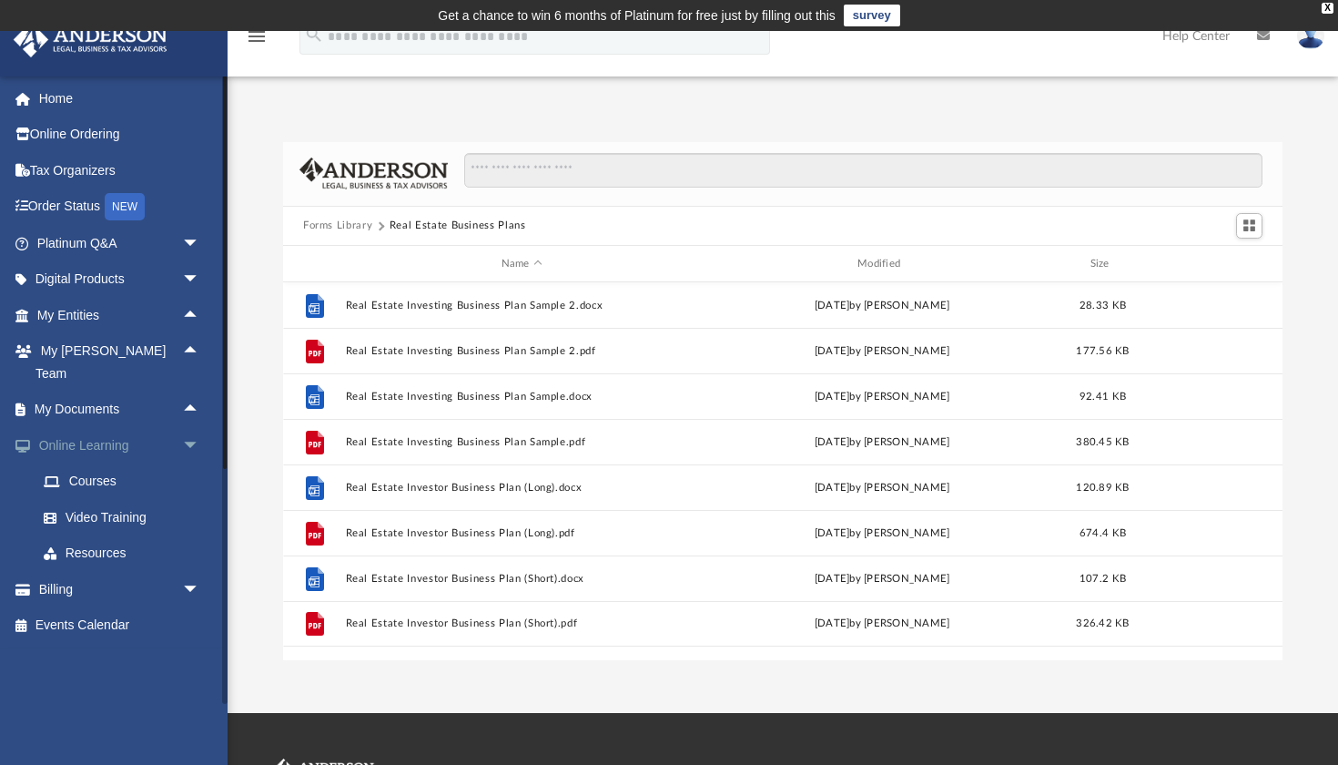
click at [188, 427] on span "arrow_drop_down" at bounding box center [200, 445] width 36 height 37
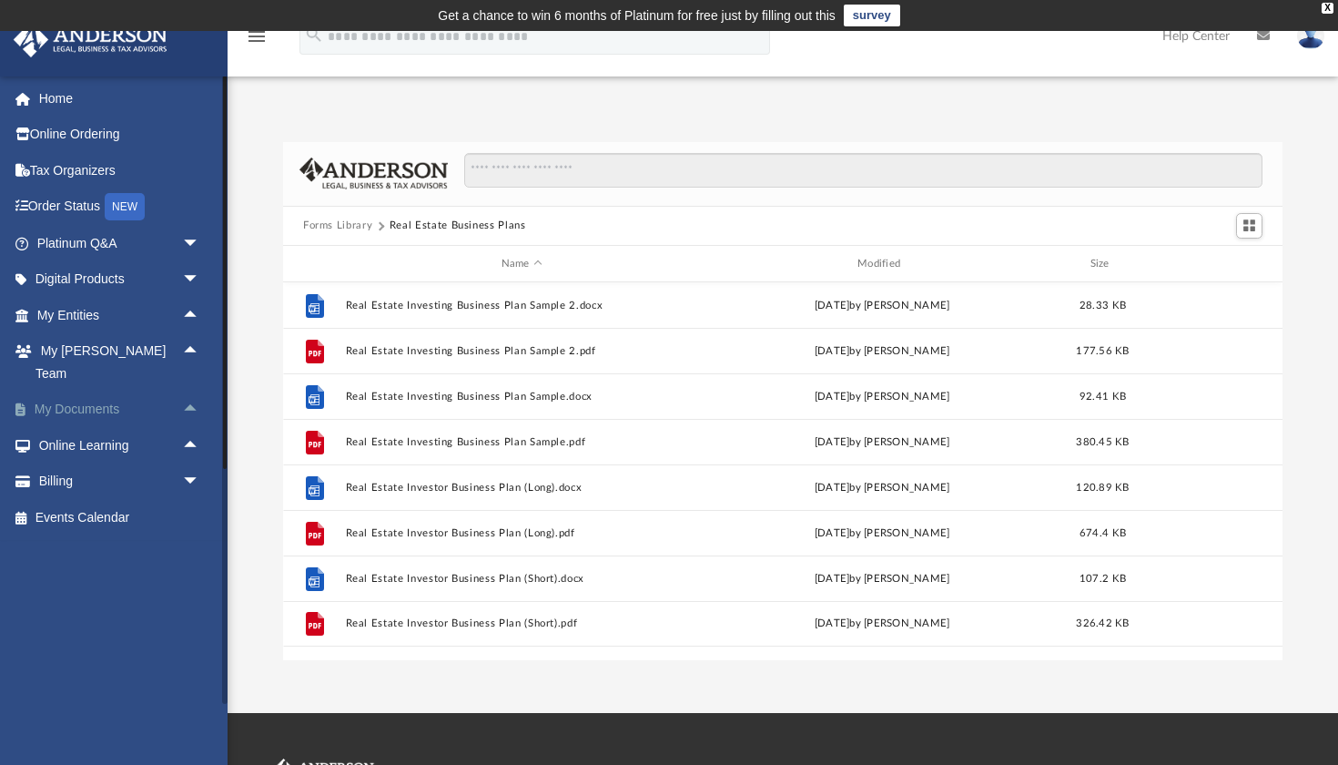
click at [188, 391] on span "arrow_drop_up" at bounding box center [200, 409] width 36 height 37
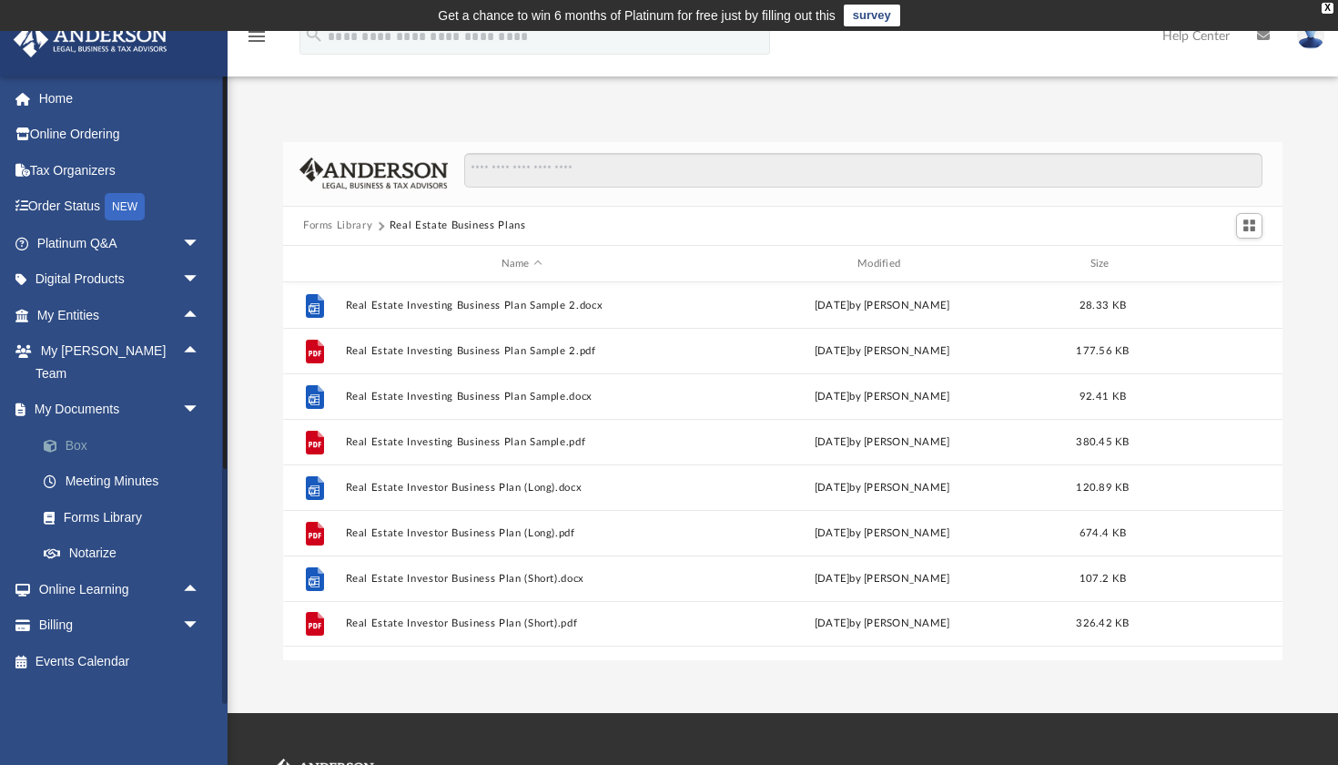
click at [103, 427] on link "Box" at bounding box center [126, 445] width 202 height 36
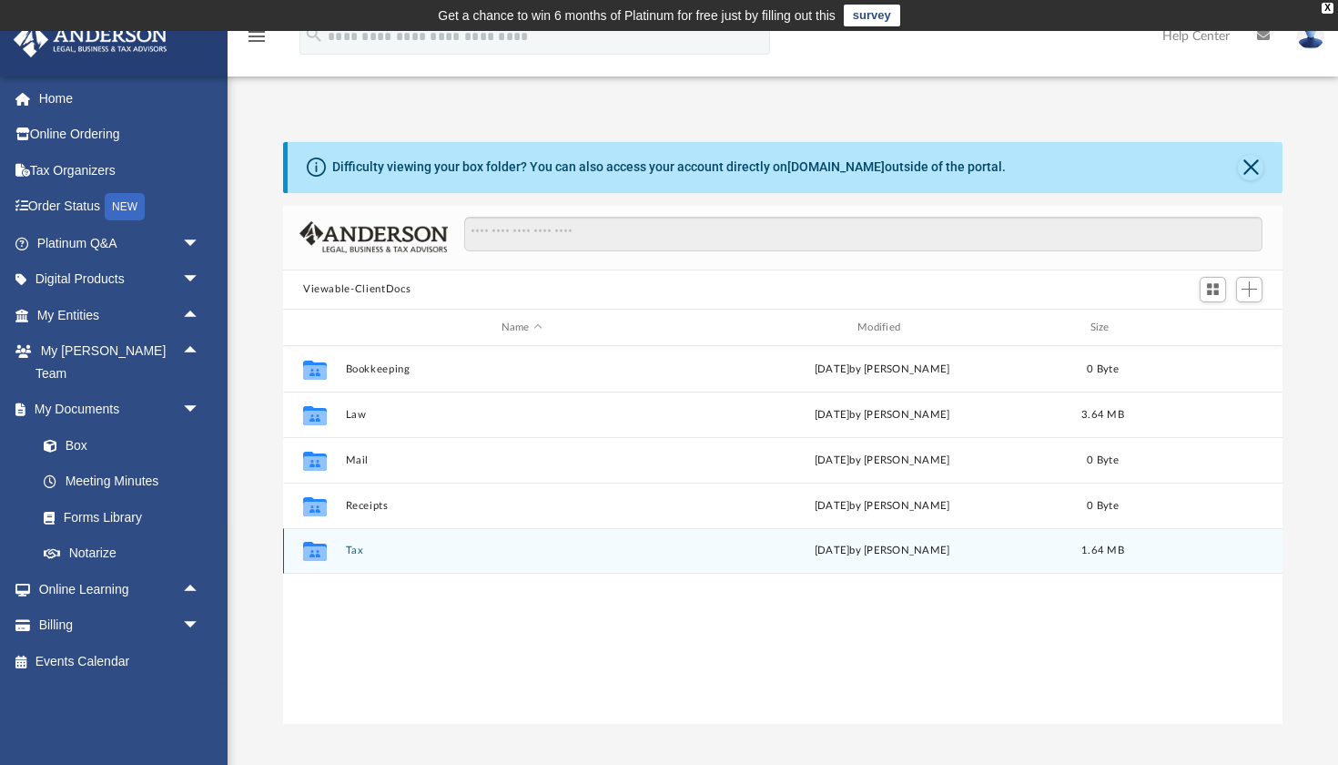
click at [369, 552] on button "Tax" at bounding box center [522, 551] width 352 height 12
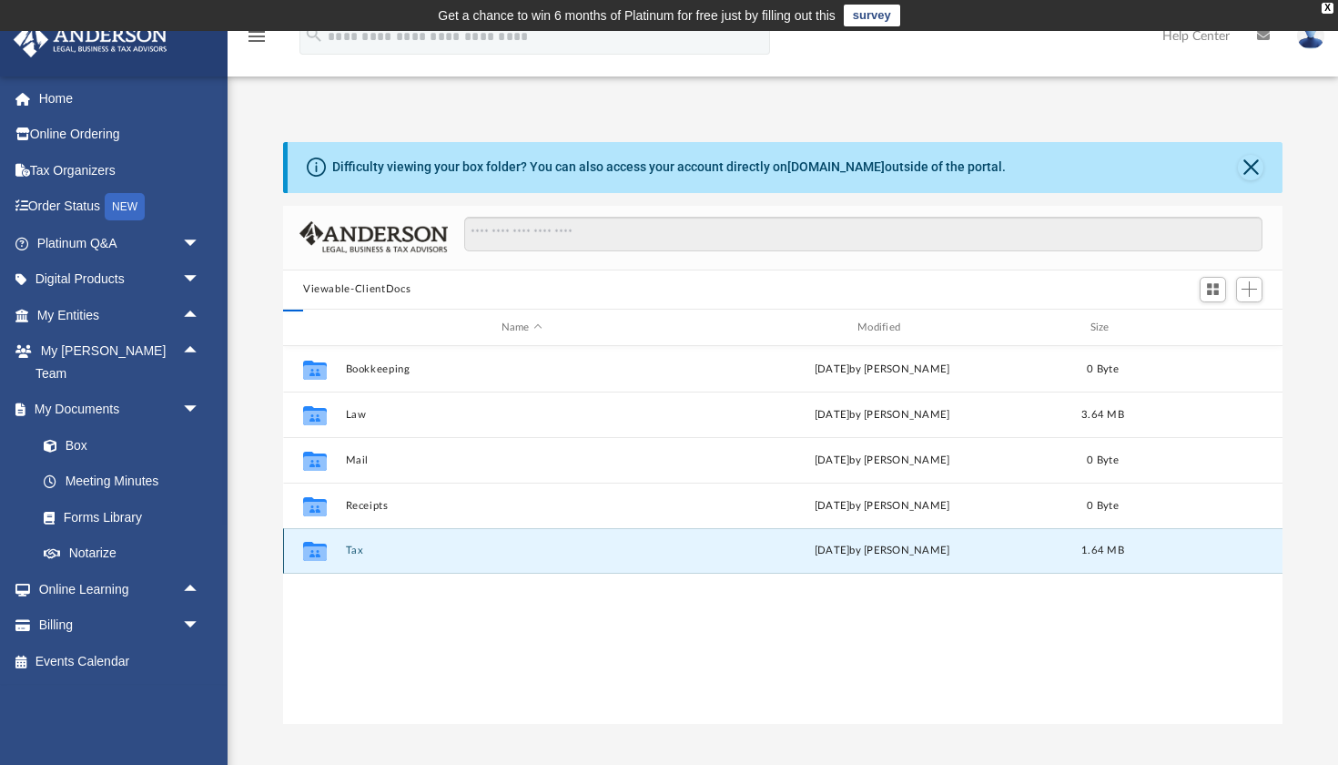
click at [369, 552] on button "Tax" at bounding box center [522, 551] width 352 height 12
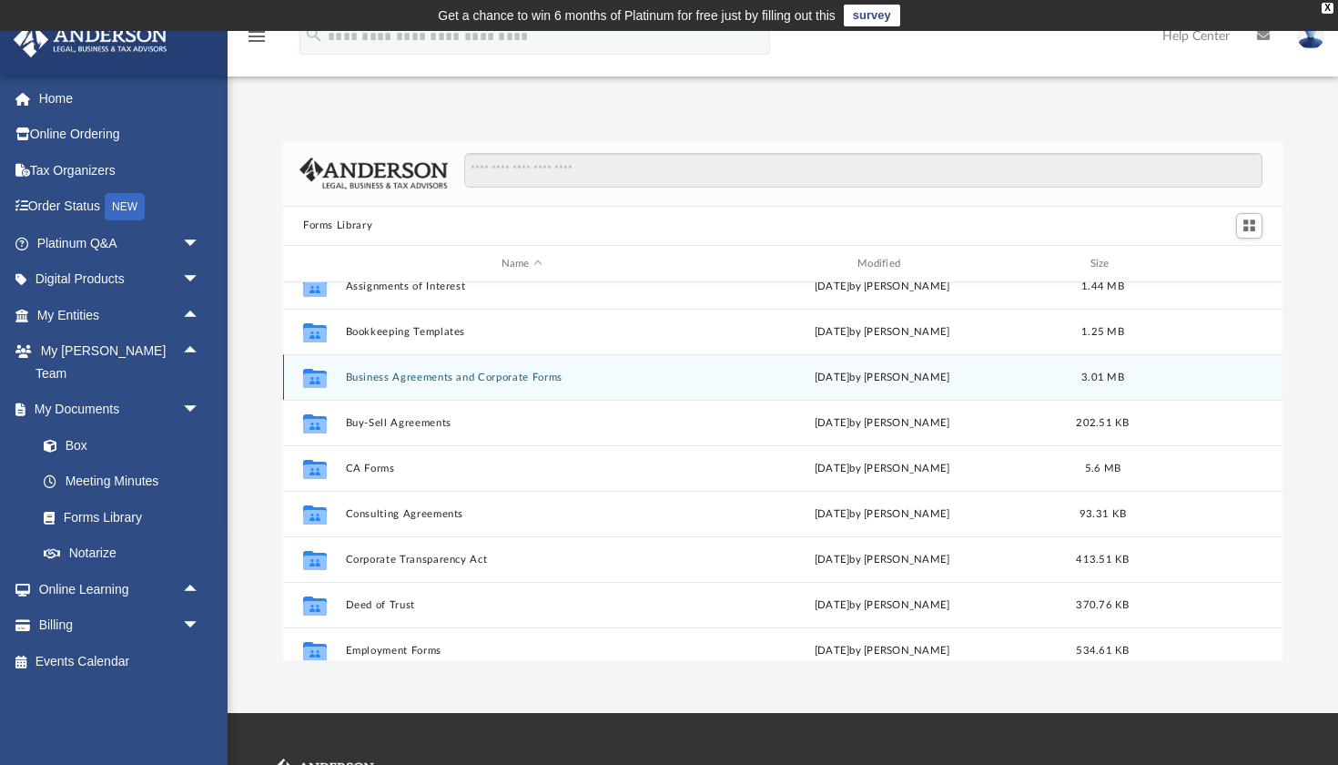
scroll to position [147, 0]
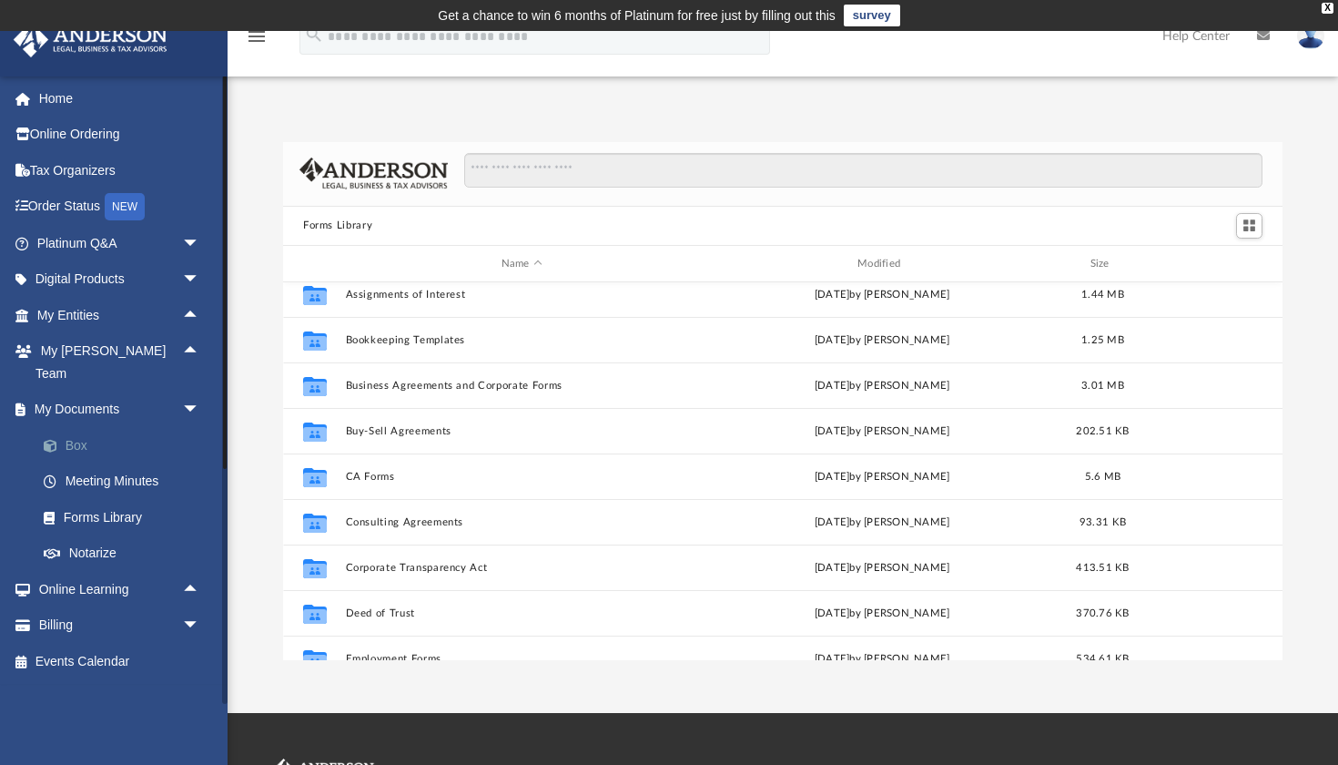
click at [129, 427] on link "Box" at bounding box center [126, 445] width 202 height 36
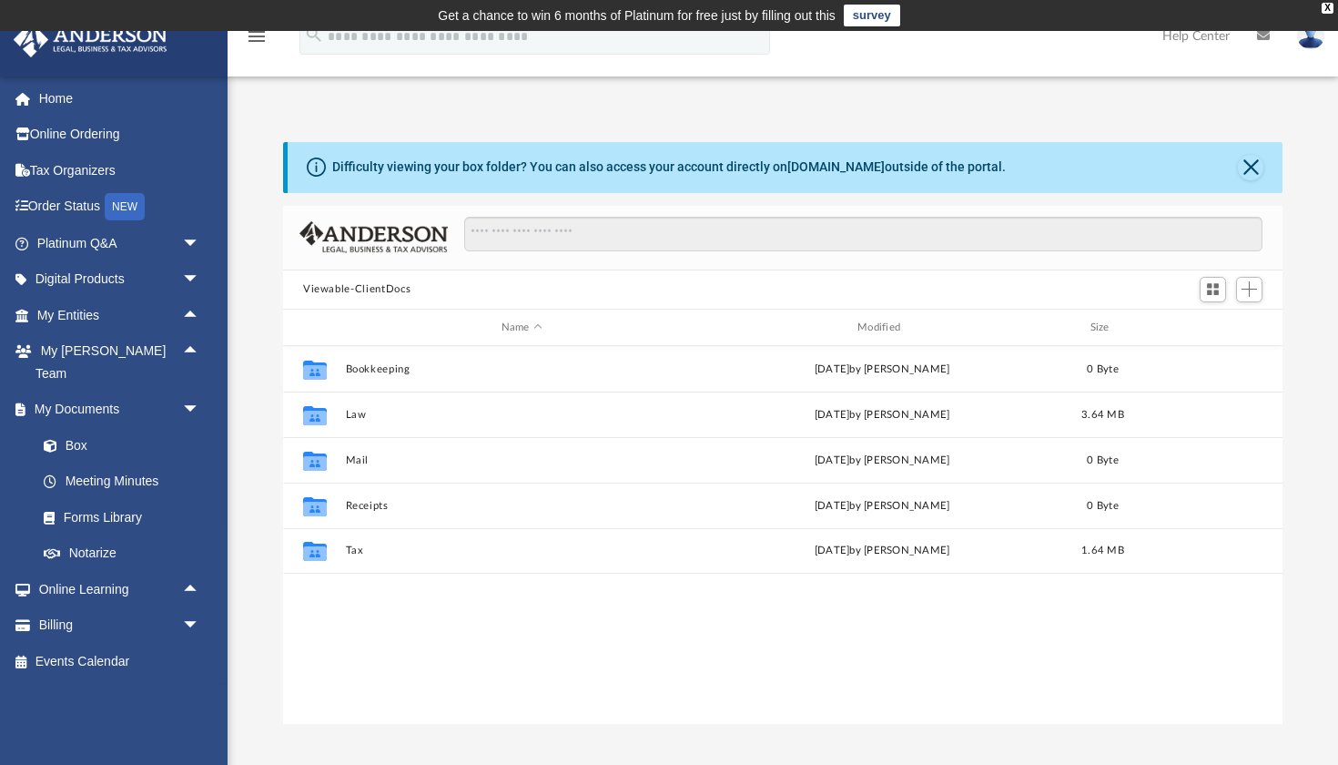
scroll to position [414, 1000]
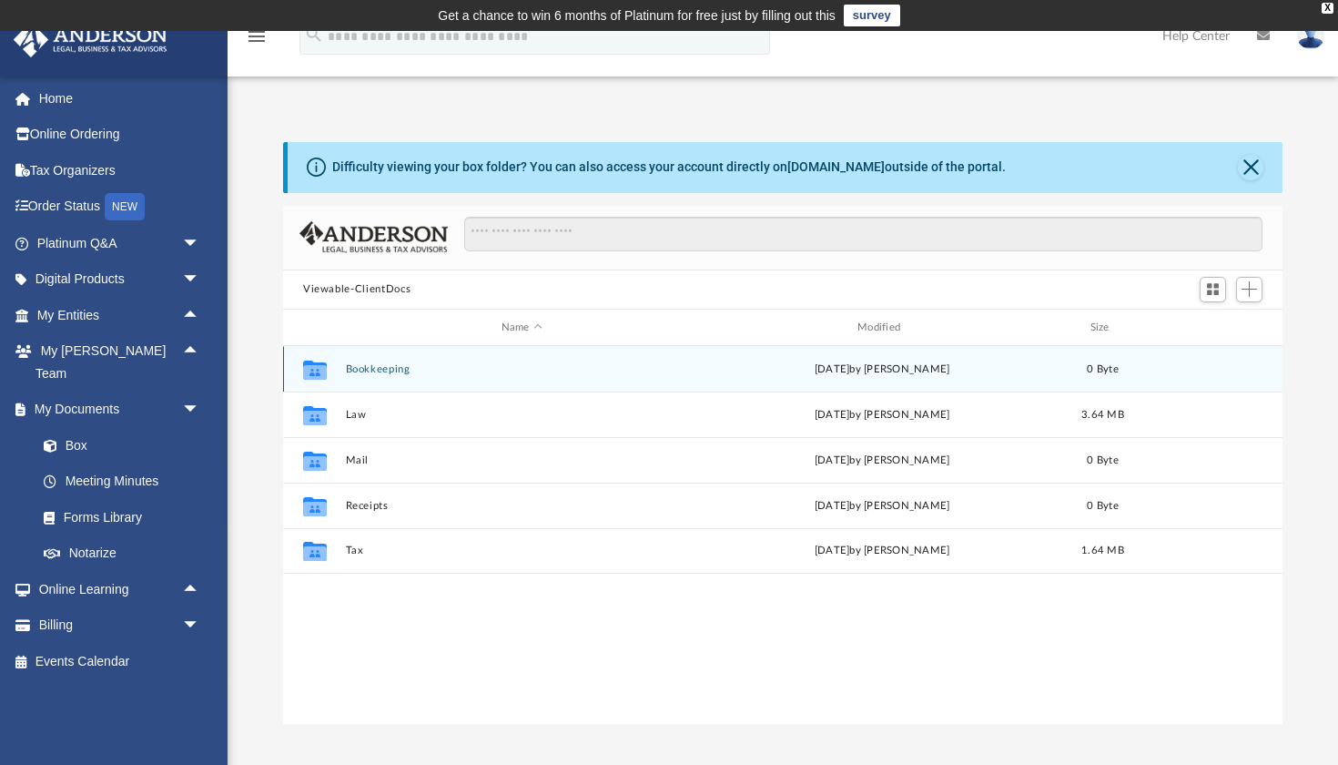
click at [433, 372] on button "Bookkeeping" at bounding box center [522, 369] width 352 height 12
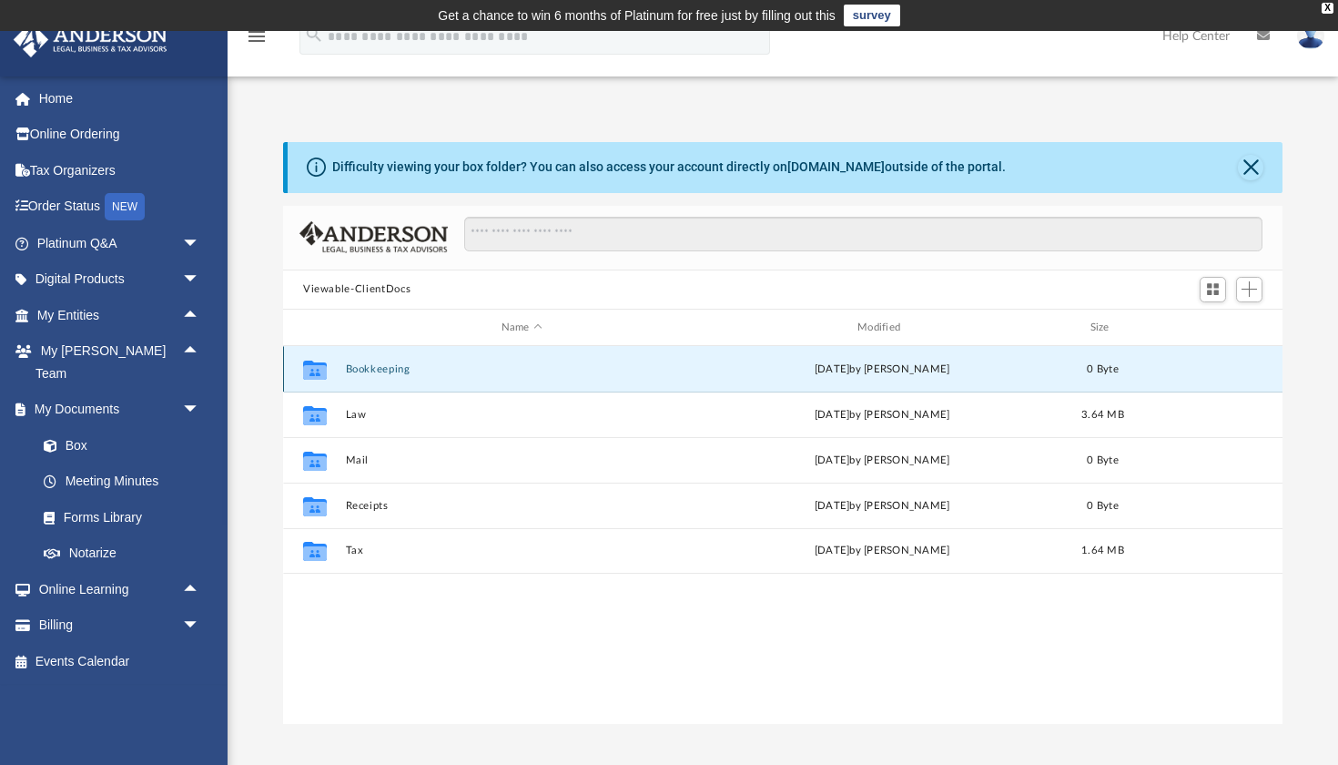
click at [433, 372] on button "Bookkeeping" at bounding box center [522, 369] width 352 height 12
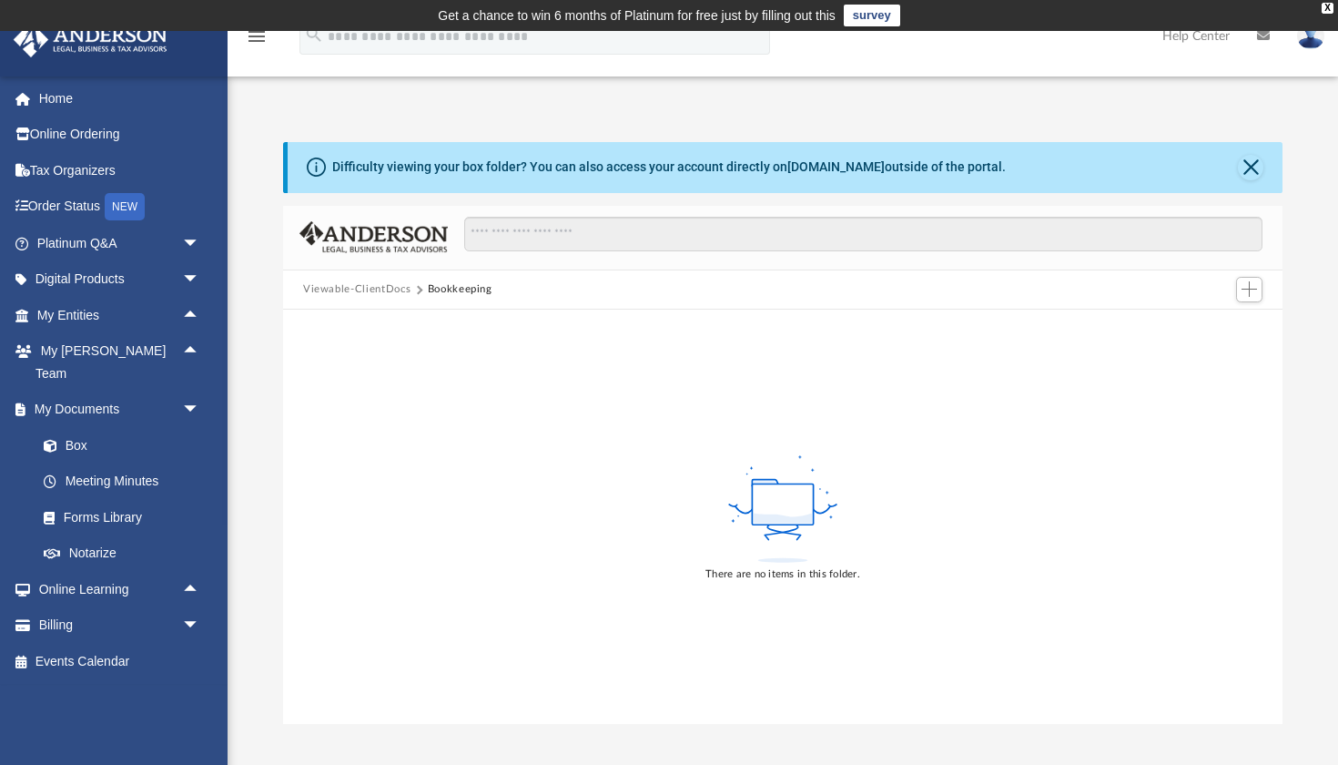
click at [389, 287] on button "Viewable-ClientDocs" at bounding box center [356, 289] width 107 height 16
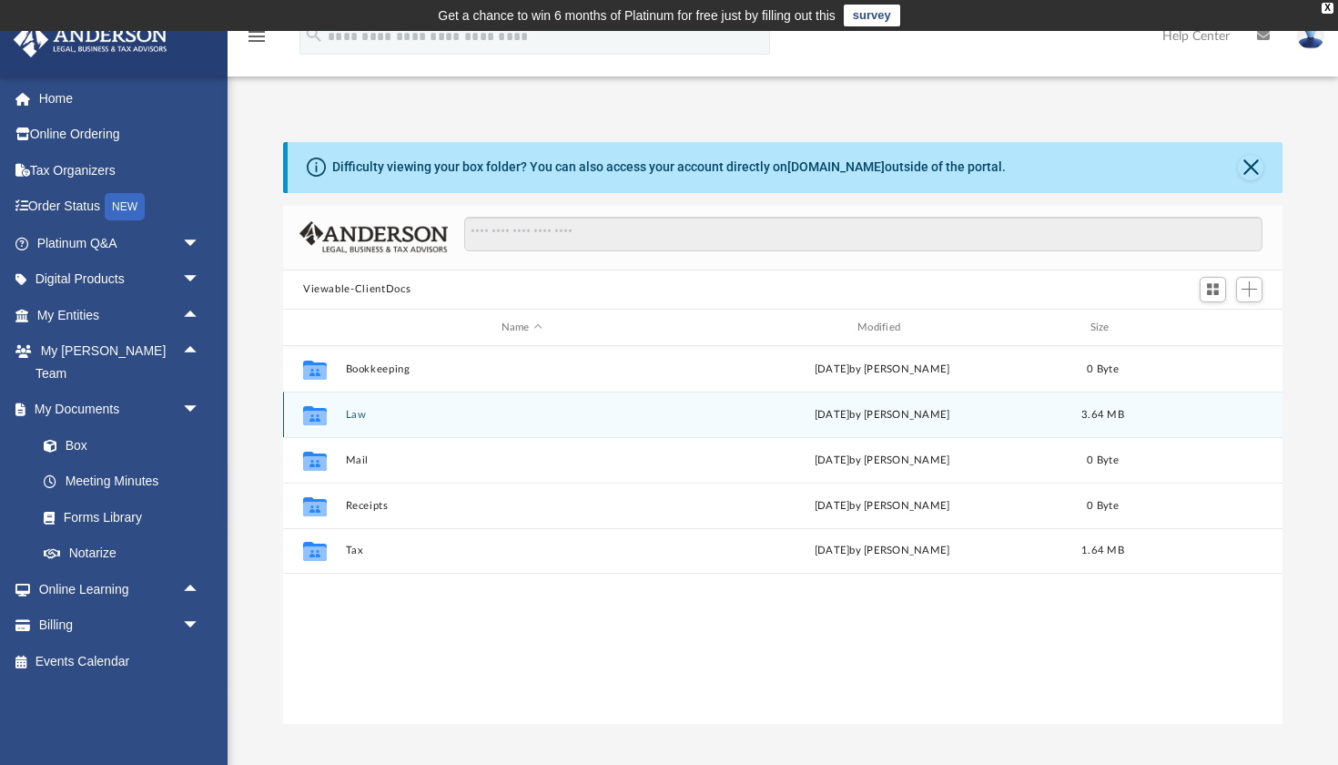
click at [364, 414] on button "Law" at bounding box center [522, 415] width 352 height 12
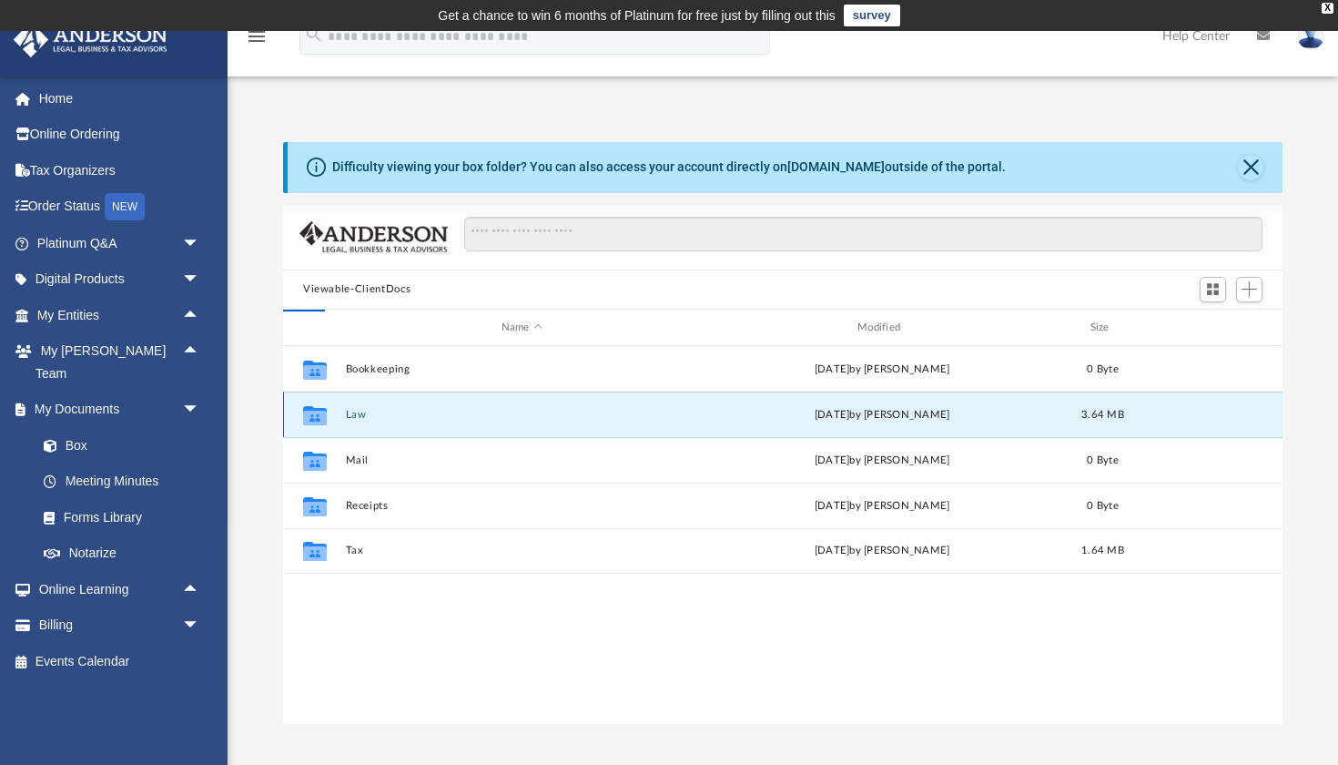
click at [364, 414] on button "Law" at bounding box center [522, 415] width 352 height 12
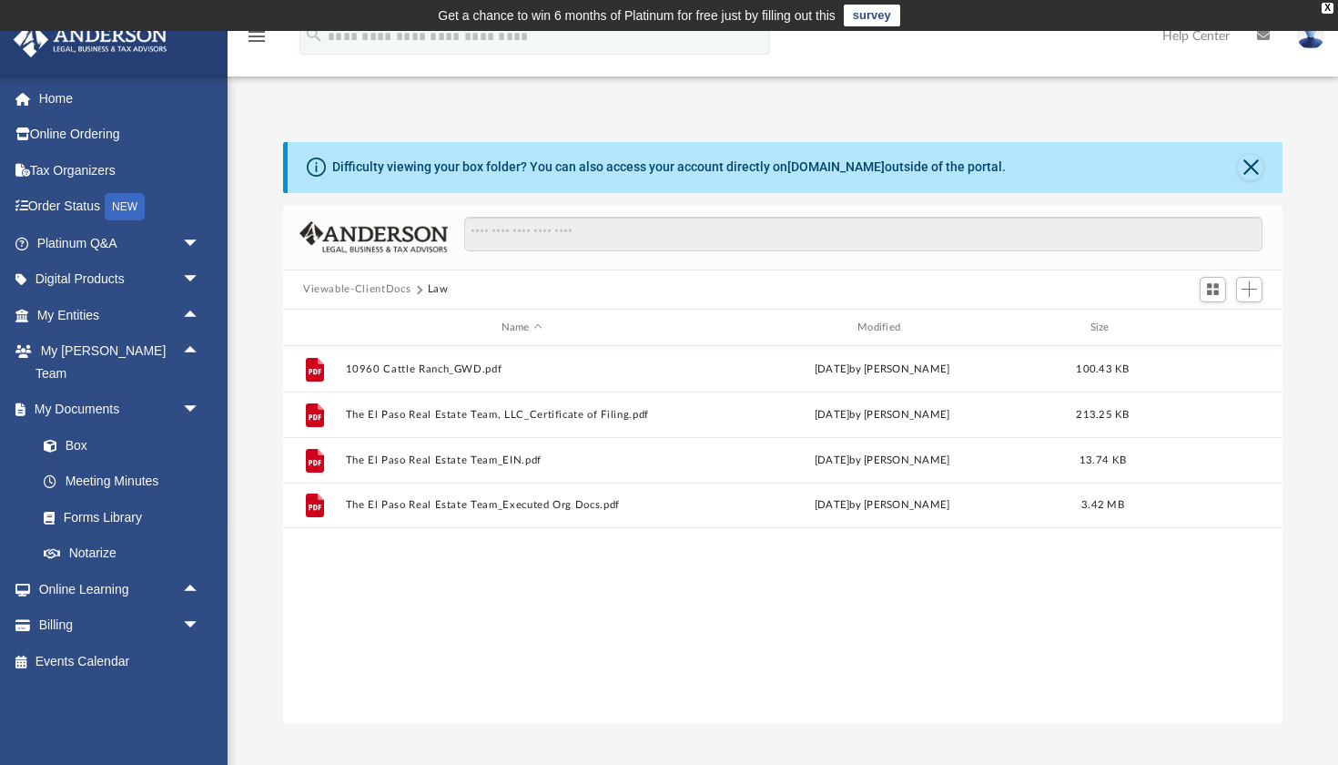
click at [371, 283] on button "Viewable-ClientDocs" at bounding box center [356, 289] width 107 height 16
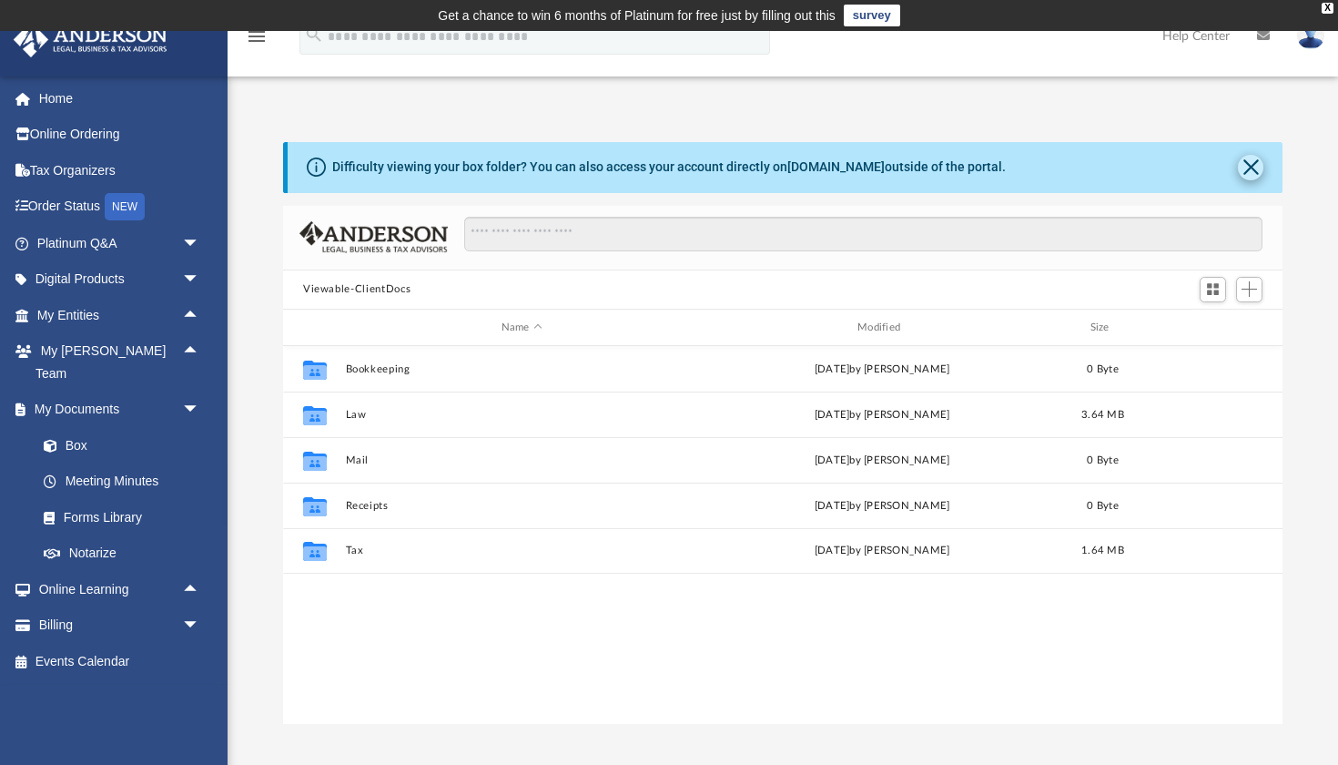
click at [1260, 168] on button "Close" at bounding box center [1250, 167] width 25 height 25
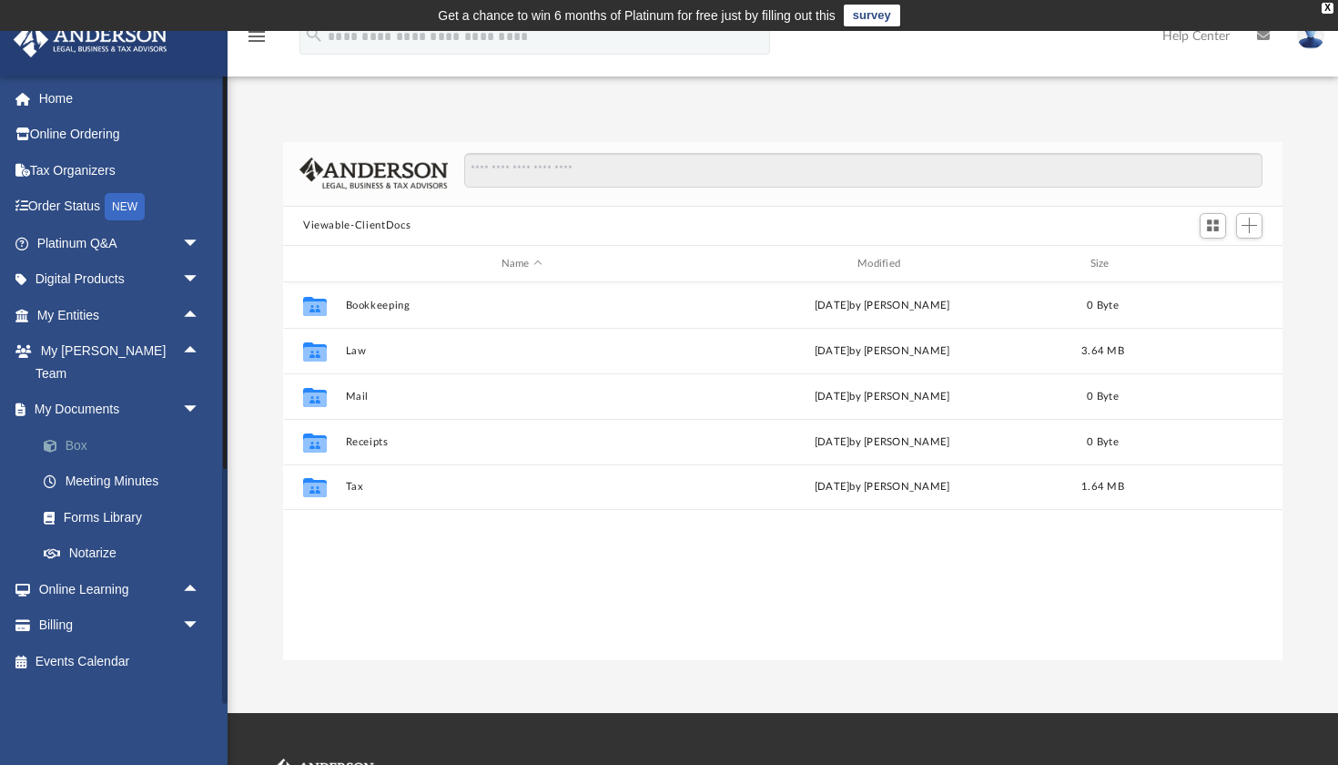
scroll to position [0, 0]
click at [199, 391] on span "arrow_drop_down" at bounding box center [200, 409] width 36 height 37
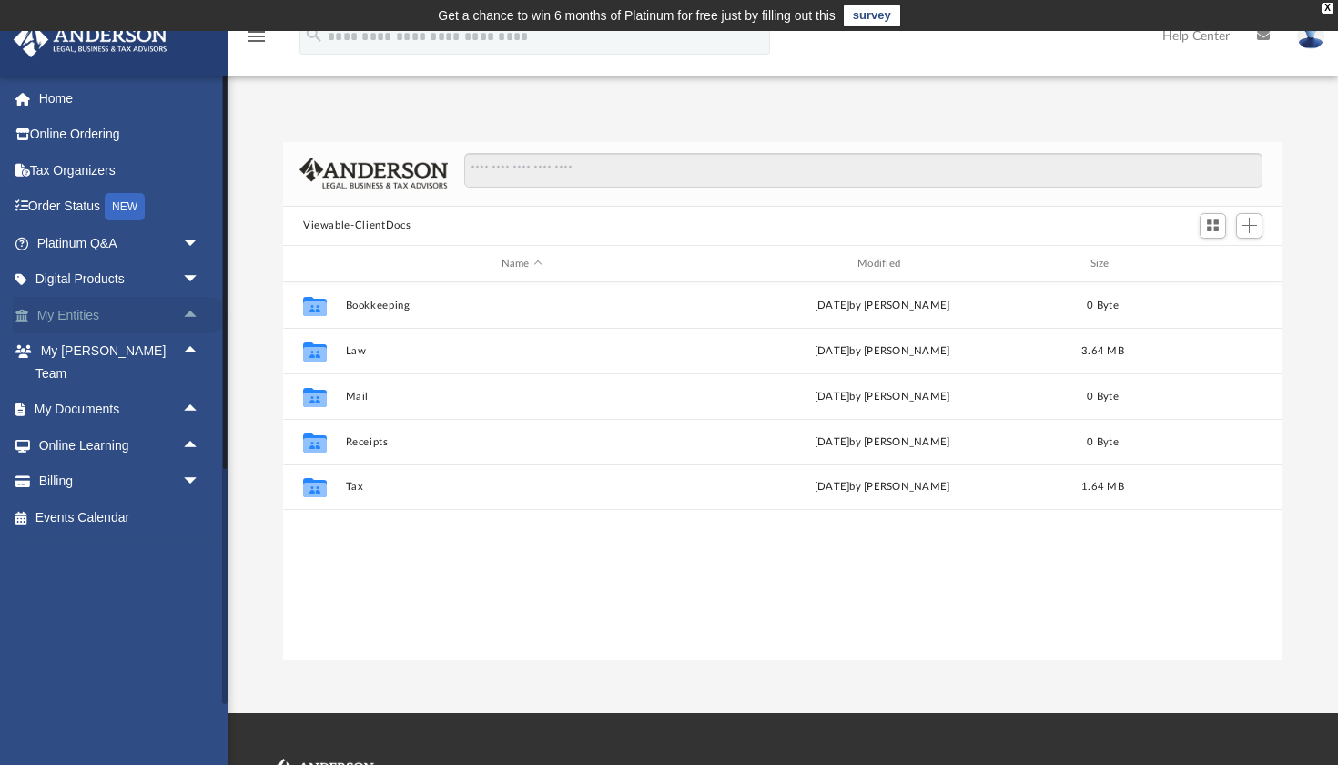
click at [188, 310] on span "arrow_drop_up" at bounding box center [200, 315] width 36 height 37
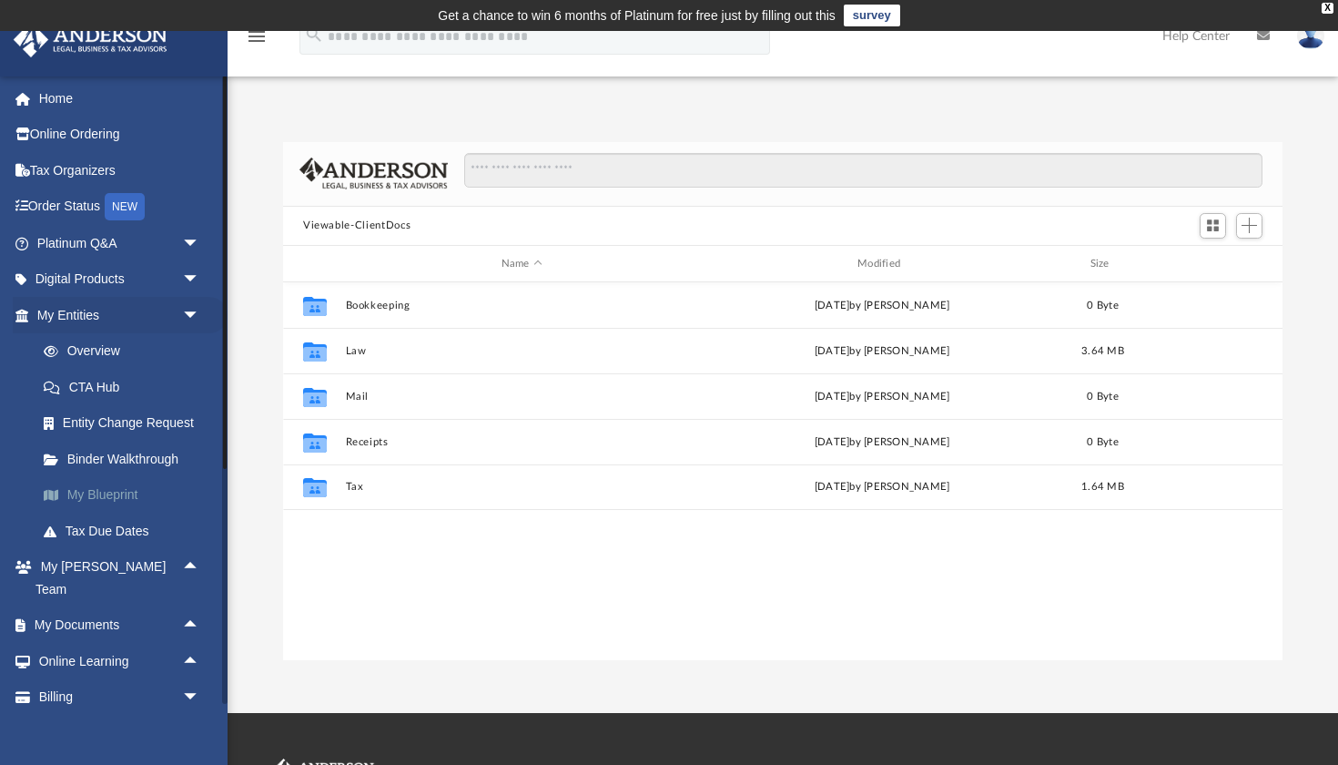
click at [127, 492] on link "My Blueprint" at bounding box center [126, 495] width 202 height 36
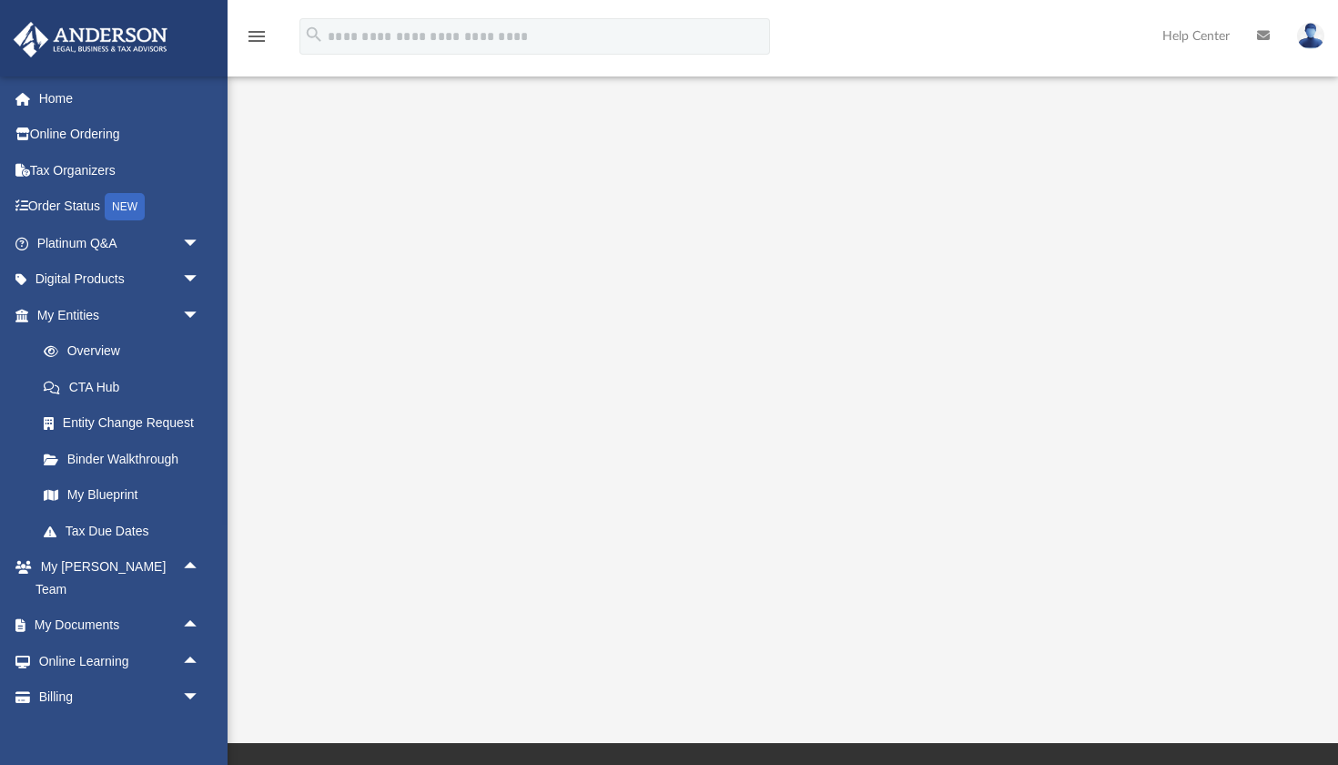
scroll to position [178, 0]
